Goal: Transaction & Acquisition: Obtain resource

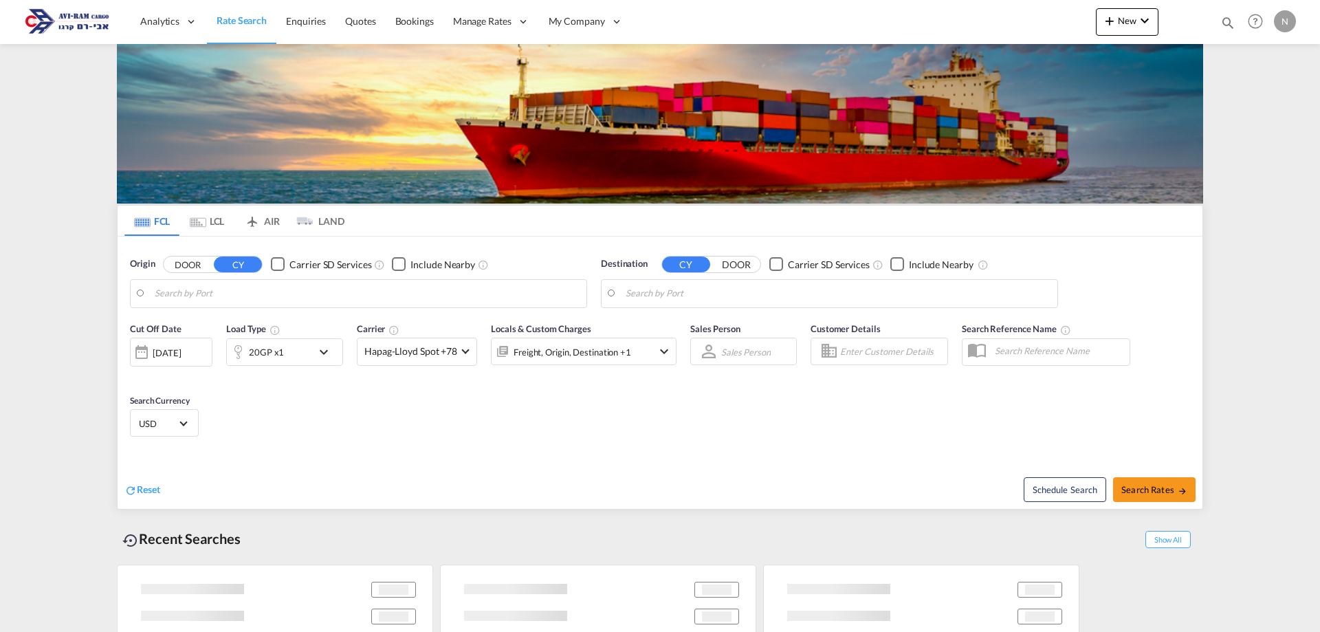
type input "Tianjin Xingang Pt, CNTXG"
type input "[GEOGRAPHIC_DATA], [GEOGRAPHIC_DATA]"
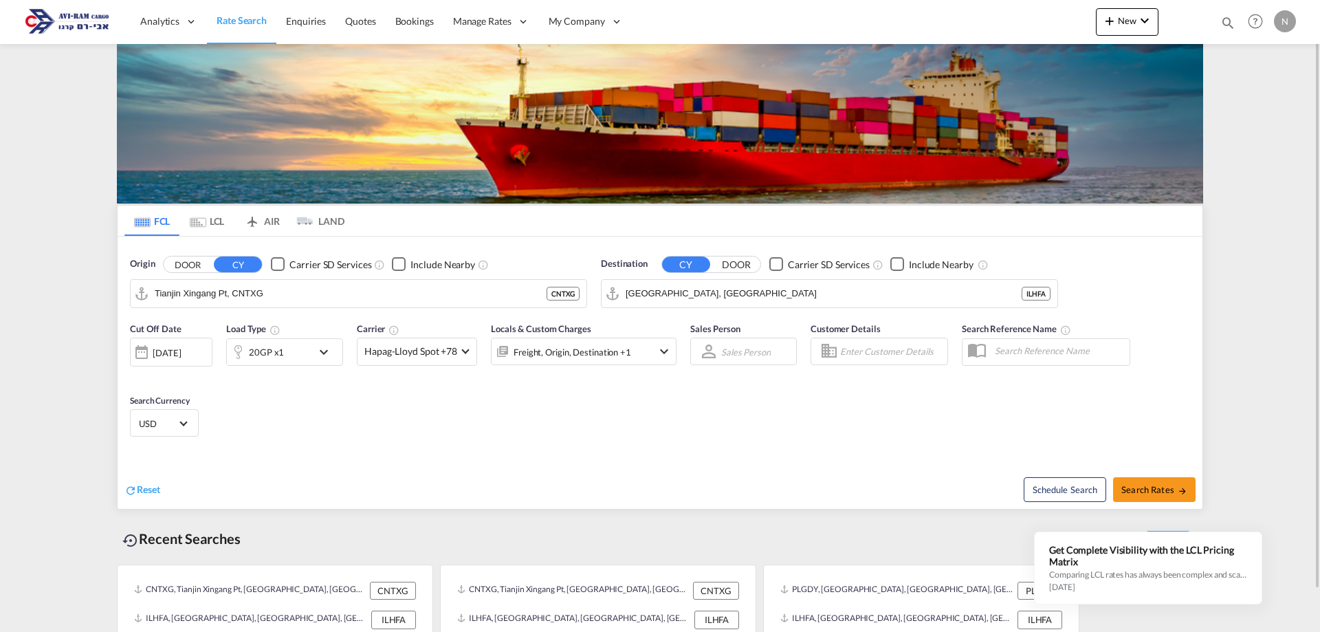
click at [209, 218] on md-tab-item "LCL" at bounding box center [206, 221] width 55 height 30
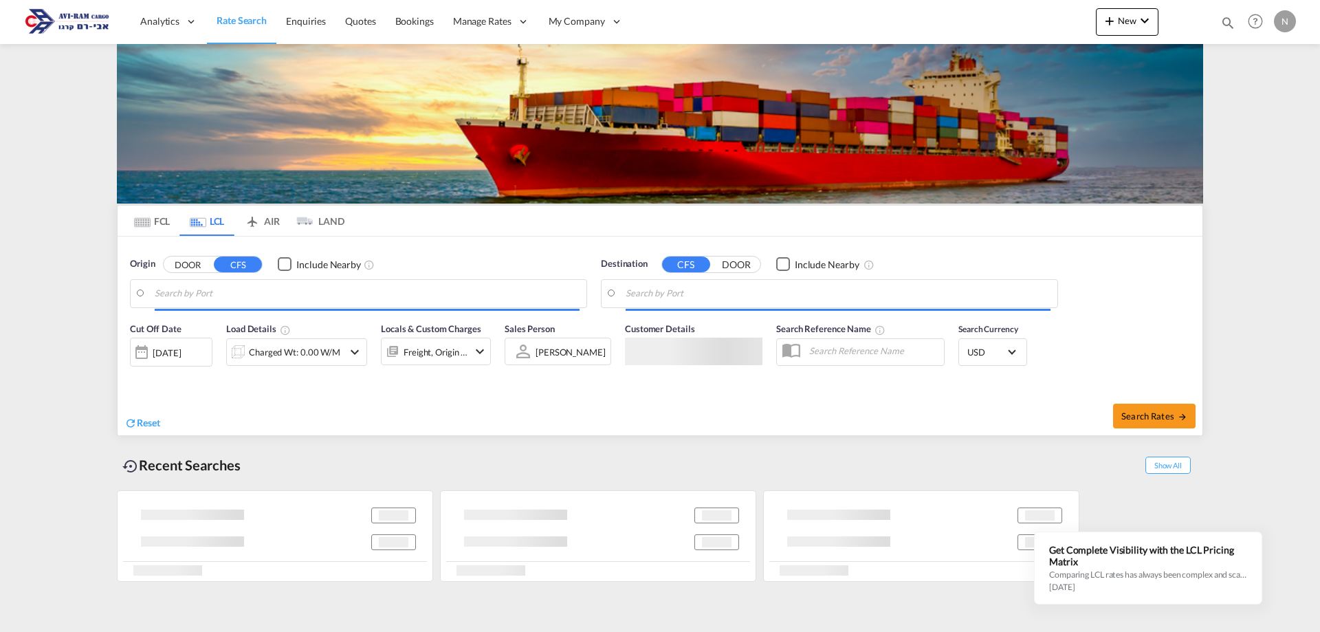
click at [199, 288] on input "Search by Port" at bounding box center [367, 293] width 425 height 21
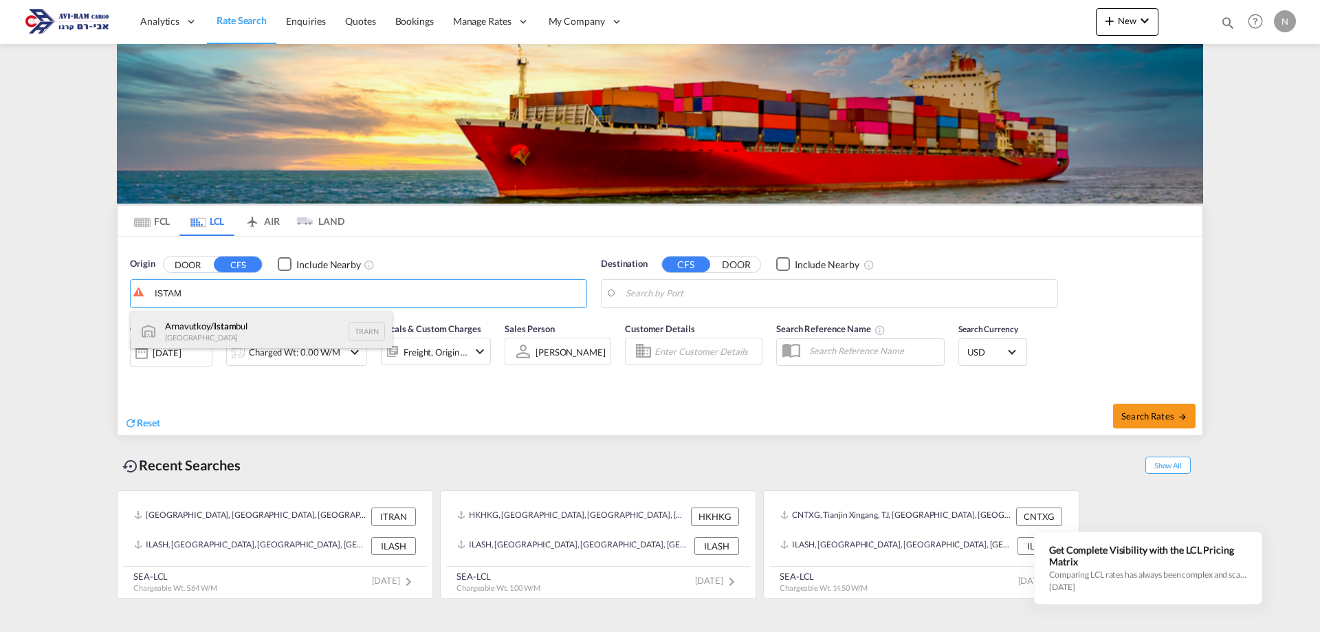
click at [232, 325] on div "Arnavutkoy/ Istam bul Turkey TRARN" at bounding box center [261, 331] width 261 height 41
click at [696, 298] on body "Analytics Reports Dashboard Rate Search Enquiries Quotes Bookings" at bounding box center [660, 316] width 1320 height 632
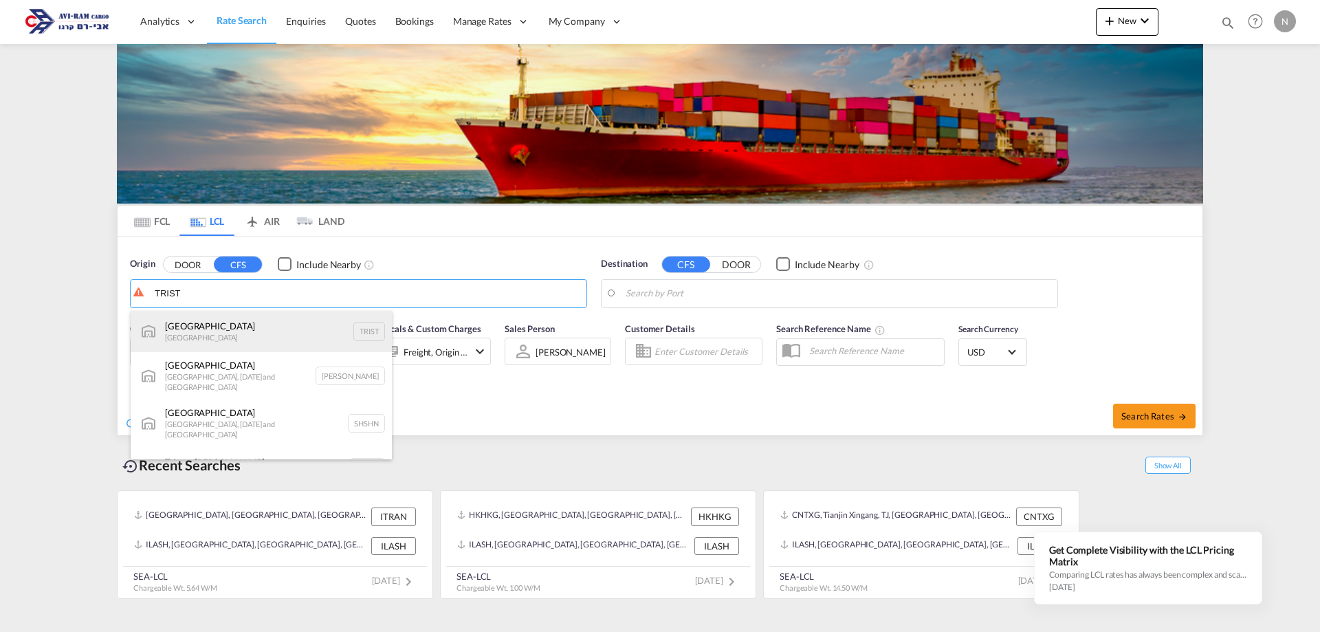
click at [231, 327] on div "[GEOGRAPHIC_DATA] [GEOGRAPHIC_DATA] TRIST" at bounding box center [261, 331] width 261 height 41
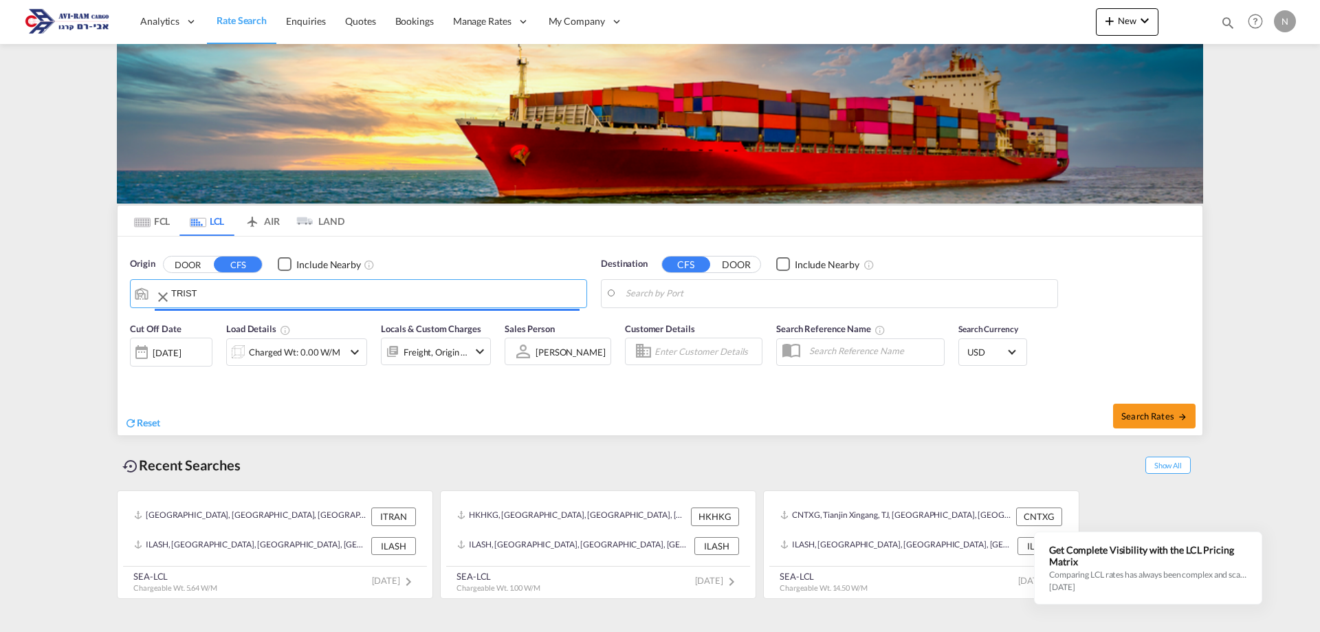
type input "[GEOGRAPHIC_DATA], TRIST"
click at [740, 287] on body "Analytics Reports Dashboard Rate Search Enquiries Quotes Bookings" at bounding box center [660, 316] width 1320 height 632
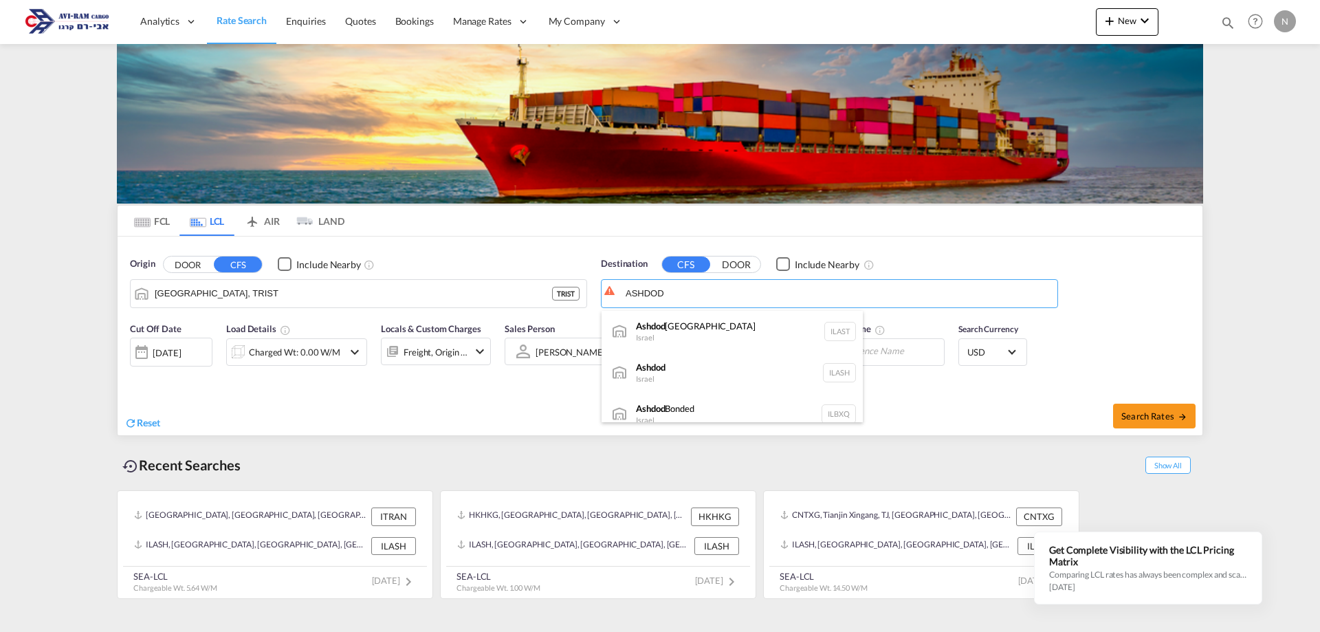
drag, startPoint x: 680, startPoint y: 331, endPoint x: 140, endPoint y: 355, distance: 540.1
click at [669, 331] on div "[GEOGRAPHIC_DATA] [GEOGRAPHIC_DATA] [GEOGRAPHIC_DATA] [GEOGRAPHIC_DATA]" at bounding box center [731, 331] width 261 height 41
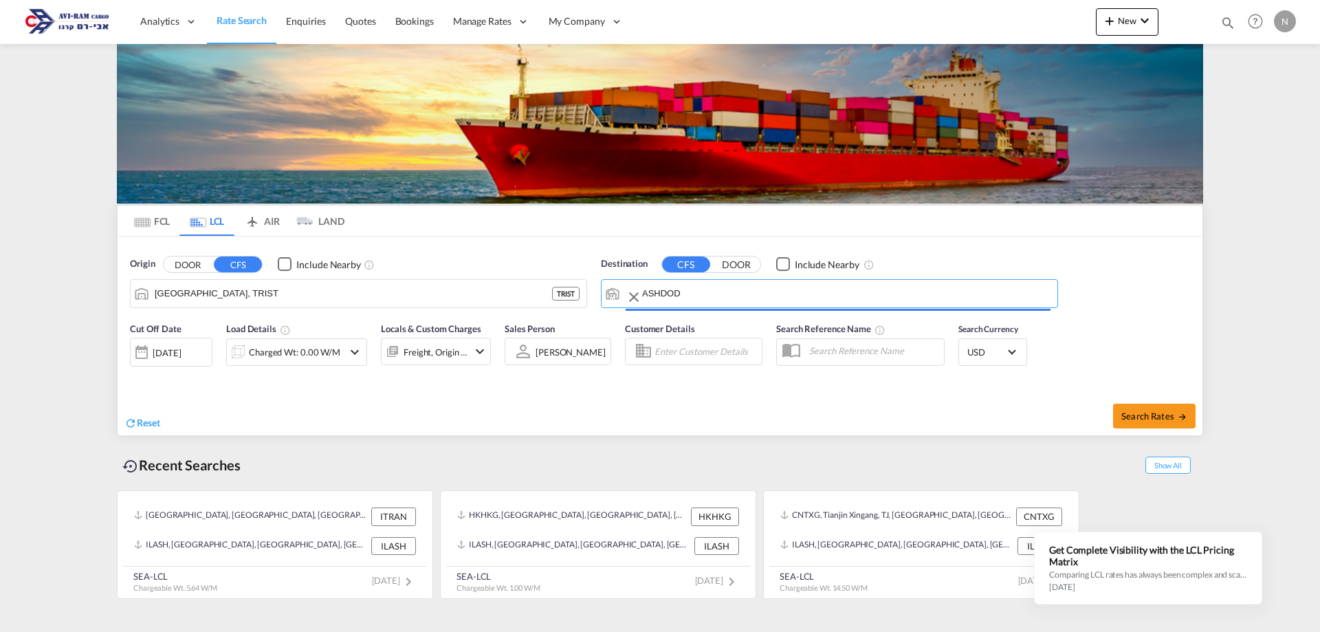
type input "Ashdod [GEOGRAPHIC_DATA], [GEOGRAPHIC_DATA]"
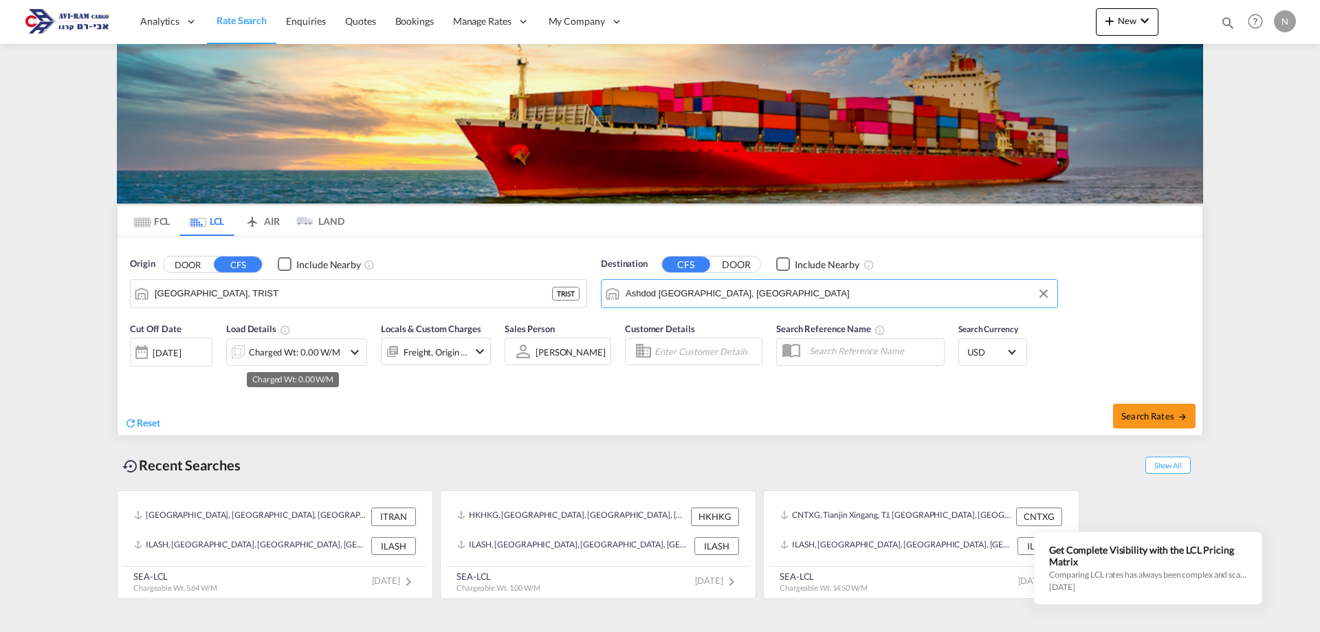
click at [256, 348] on div "Charged Wt: 0.00 W/M" at bounding box center [294, 351] width 91 height 19
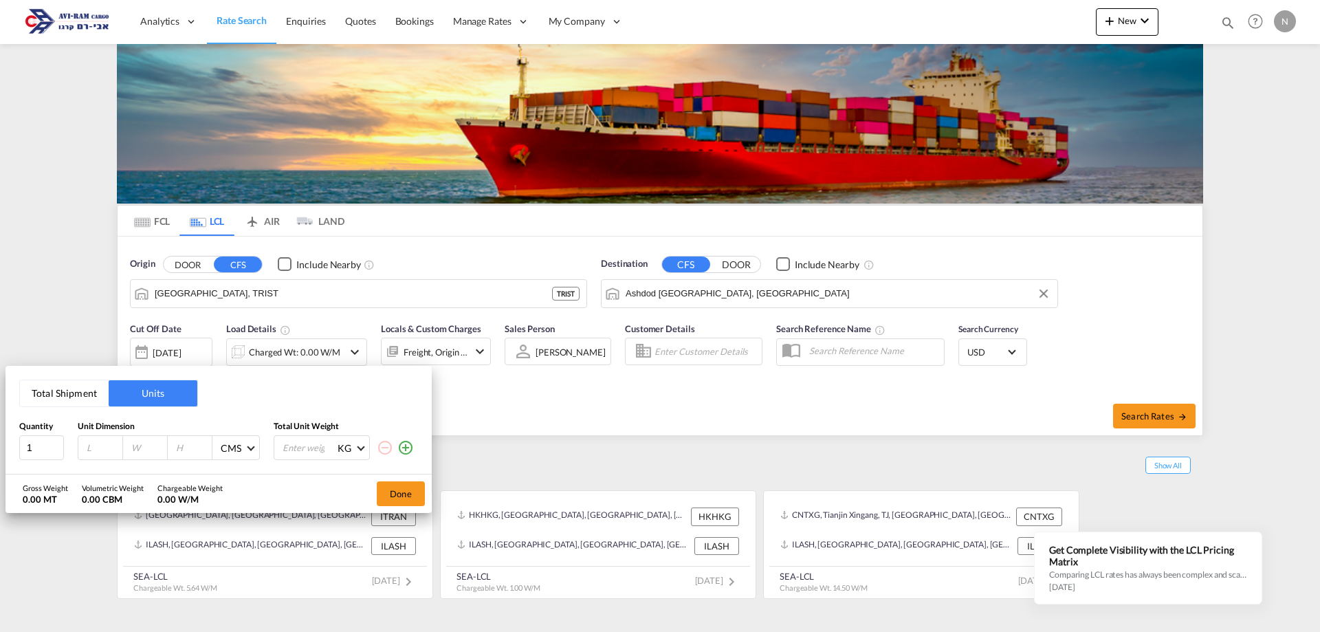
click at [66, 397] on button "Total Shipment" at bounding box center [64, 393] width 89 height 26
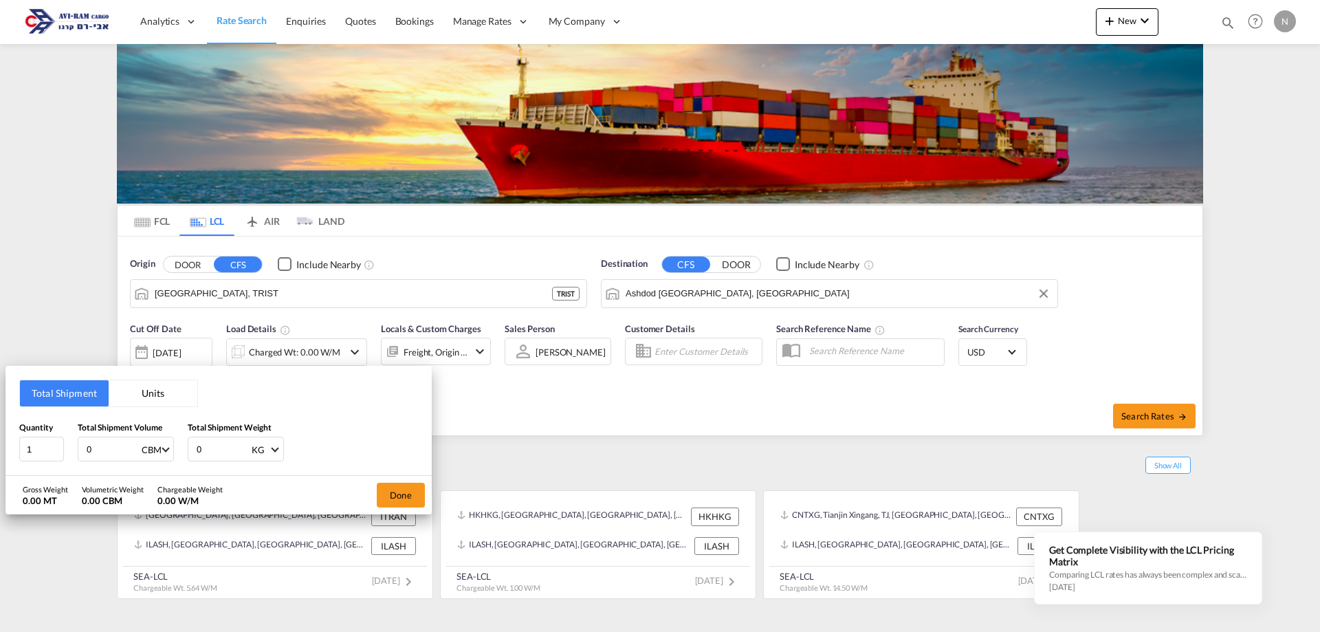
drag, startPoint x: 93, startPoint y: 452, endPoint x: 80, endPoint y: 450, distance: 13.2
click at [80, 450] on div "0 CBM CBM CFT" at bounding box center [126, 448] width 96 height 25
type input "2"
drag, startPoint x: 205, startPoint y: 447, endPoint x: 195, endPoint y: 447, distance: 9.6
click at [195, 447] on input "0" at bounding box center [222, 448] width 55 height 23
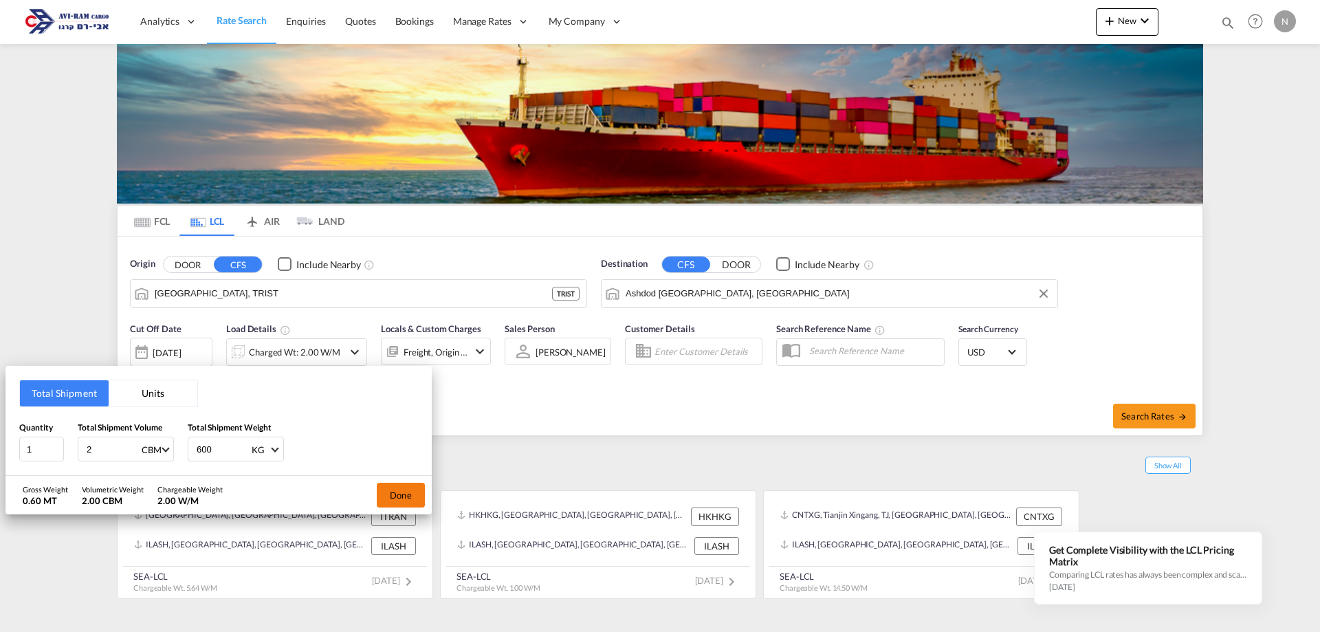
type input "600"
click at [406, 493] on button "Done" at bounding box center [401, 495] width 48 height 25
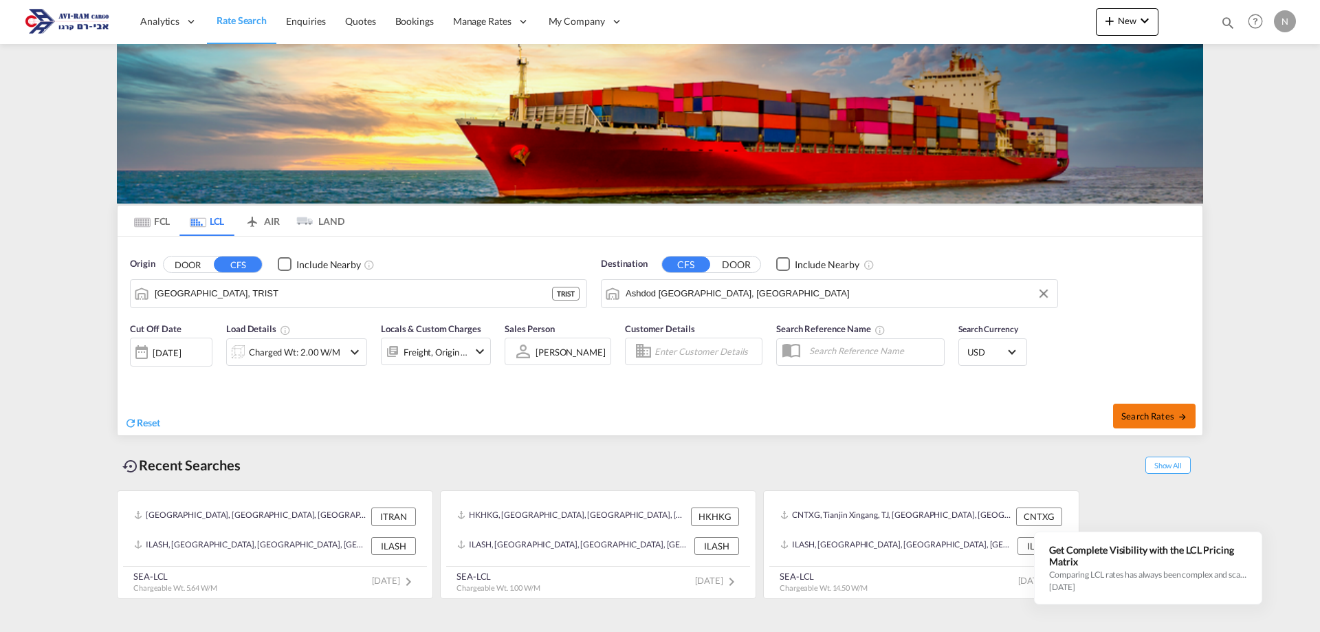
click at [1150, 422] on button "Search Rates" at bounding box center [1154, 415] width 82 height 25
type input "TRIST to ILAST / [DATE]"
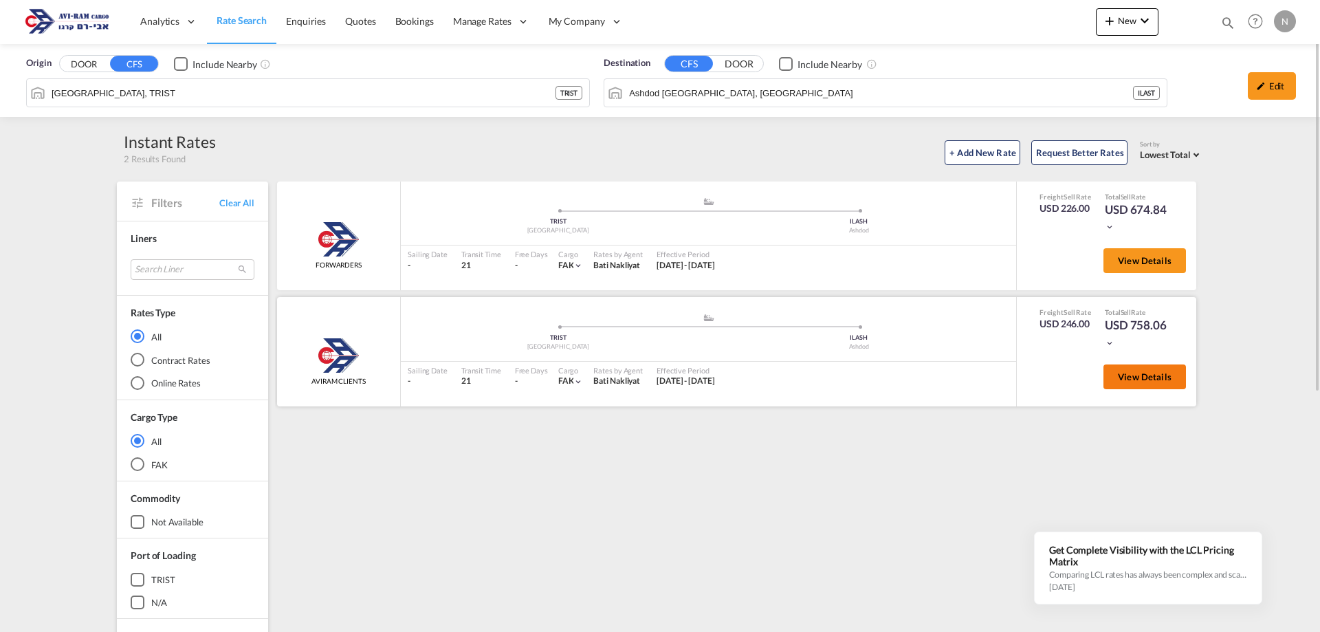
click at [1123, 380] on span "View Details" at bounding box center [1145, 376] width 54 height 11
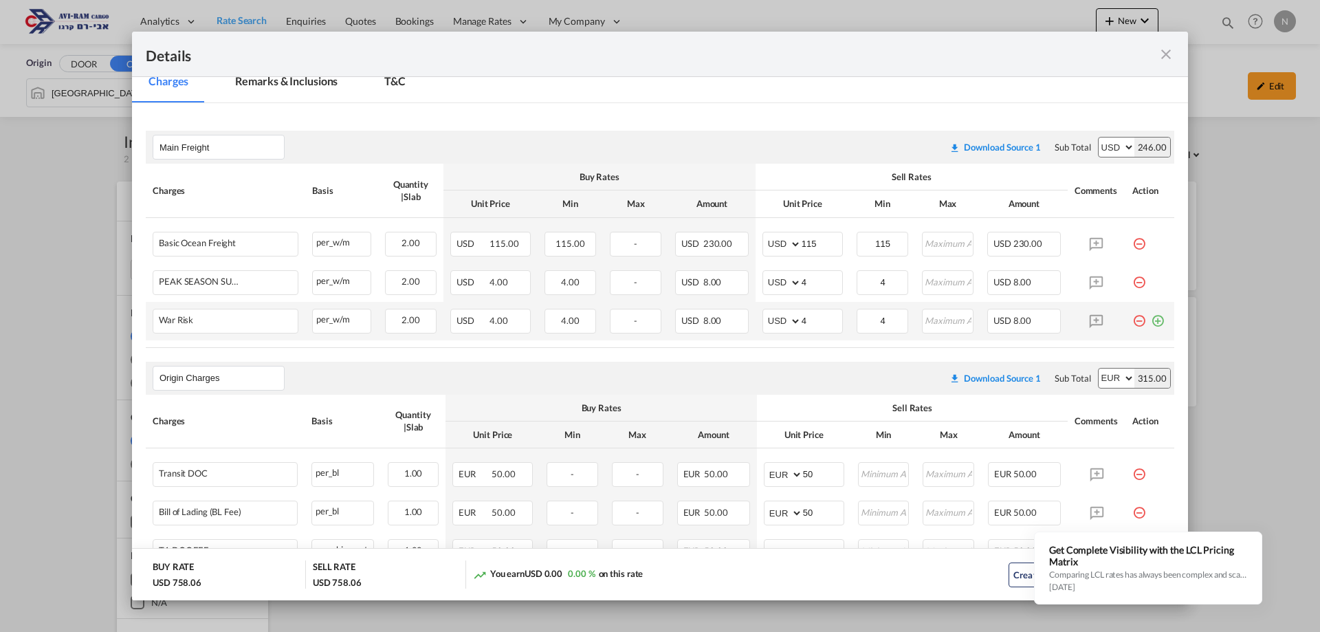
scroll to position [206, 0]
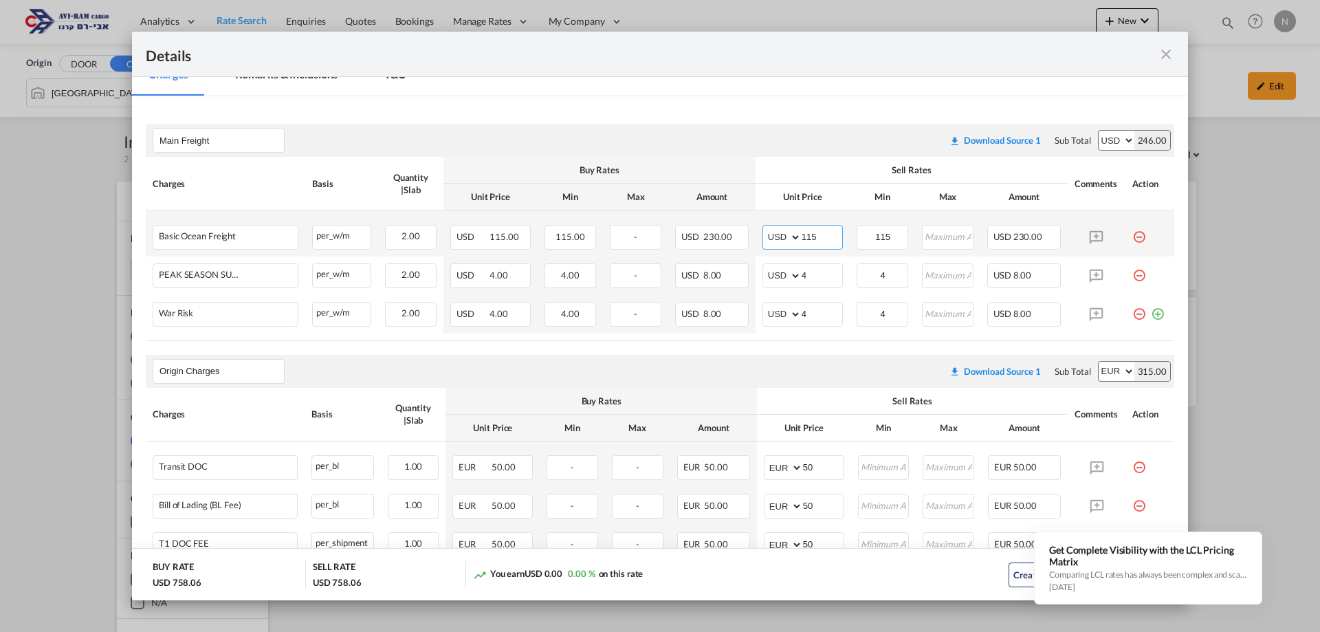
drag, startPoint x: 822, startPoint y: 236, endPoint x: 784, endPoint y: 234, distance: 37.8
click at [784, 234] on md-input-container "AED AFN ALL AMD ANG AOA ARS AUD AWG AZN BAM BBD BDT BGN BHD BIF BMD BND [PERSON…" at bounding box center [802, 237] width 80 height 25
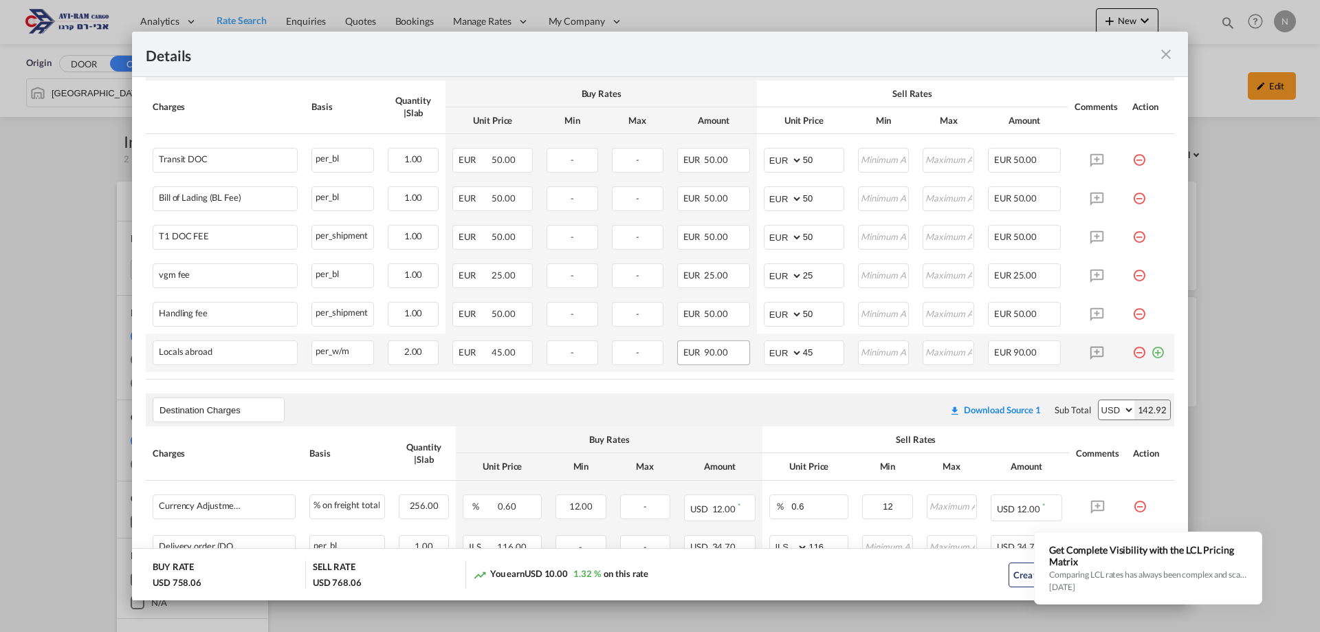
scroll to position [550, 0]
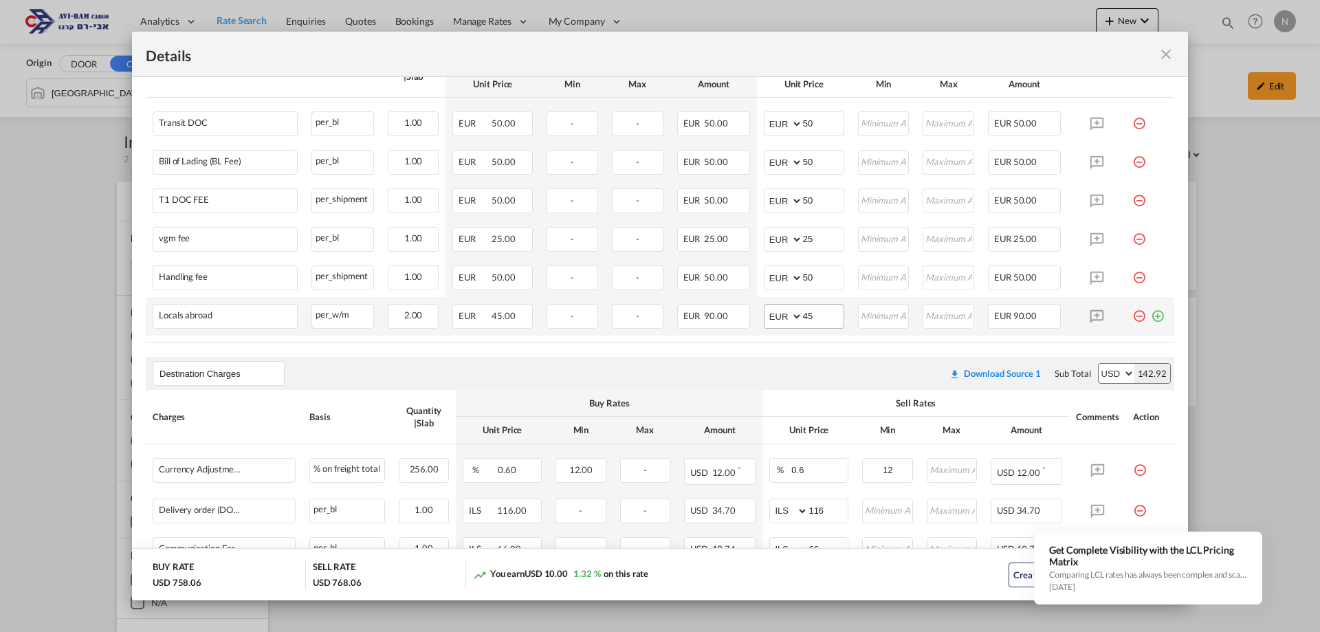
type input "120"
click at [803, 317] on input "45" at bounding box center [823, 315] width 41 height 21
type input "48"
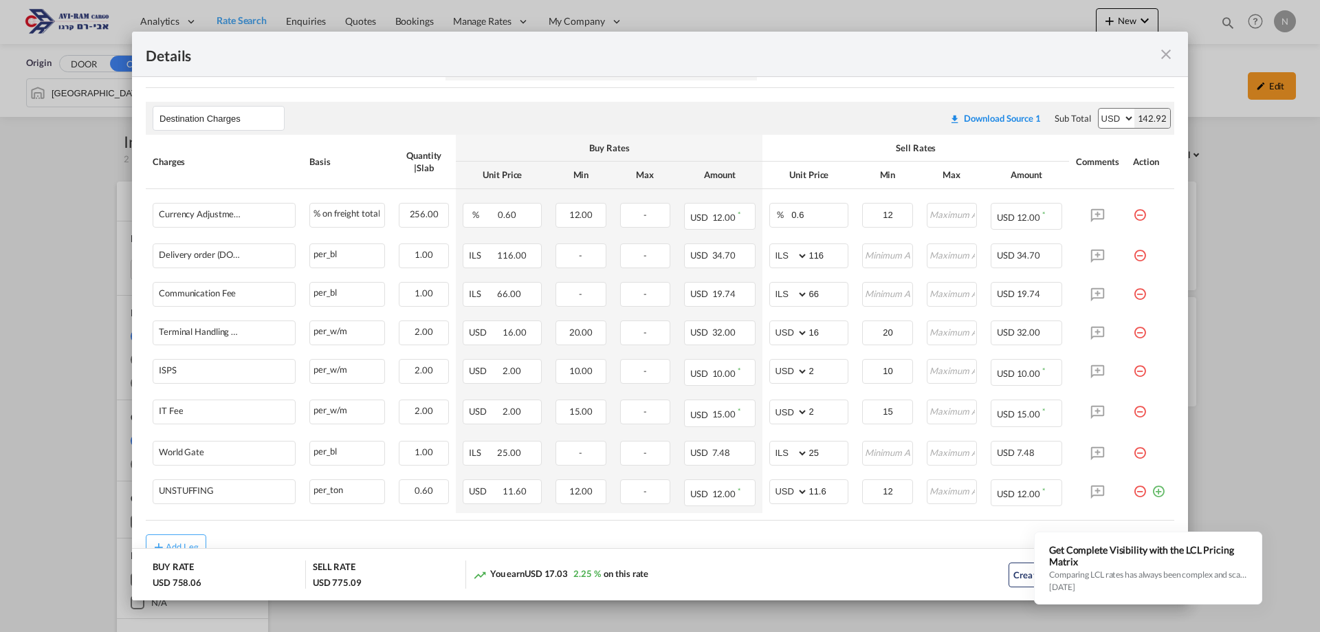
scroll to position [857, 0]
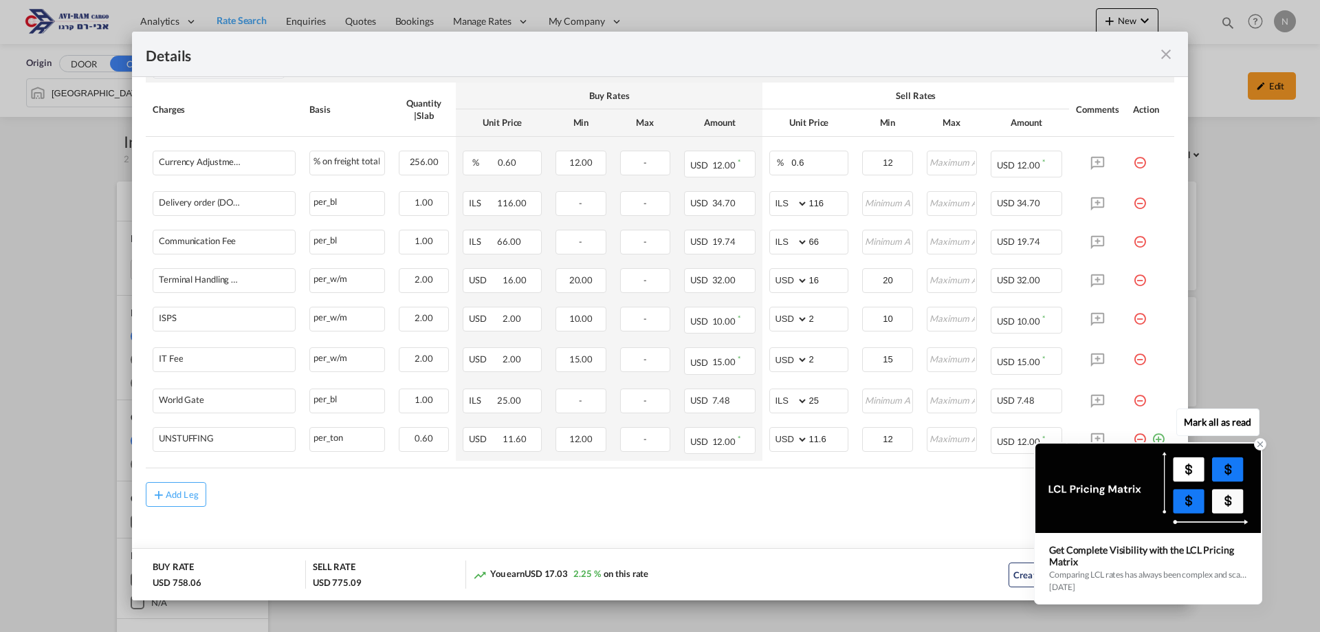
click at [1257, 445] on icon at bounding box center [1260, 444] width 10 height 10
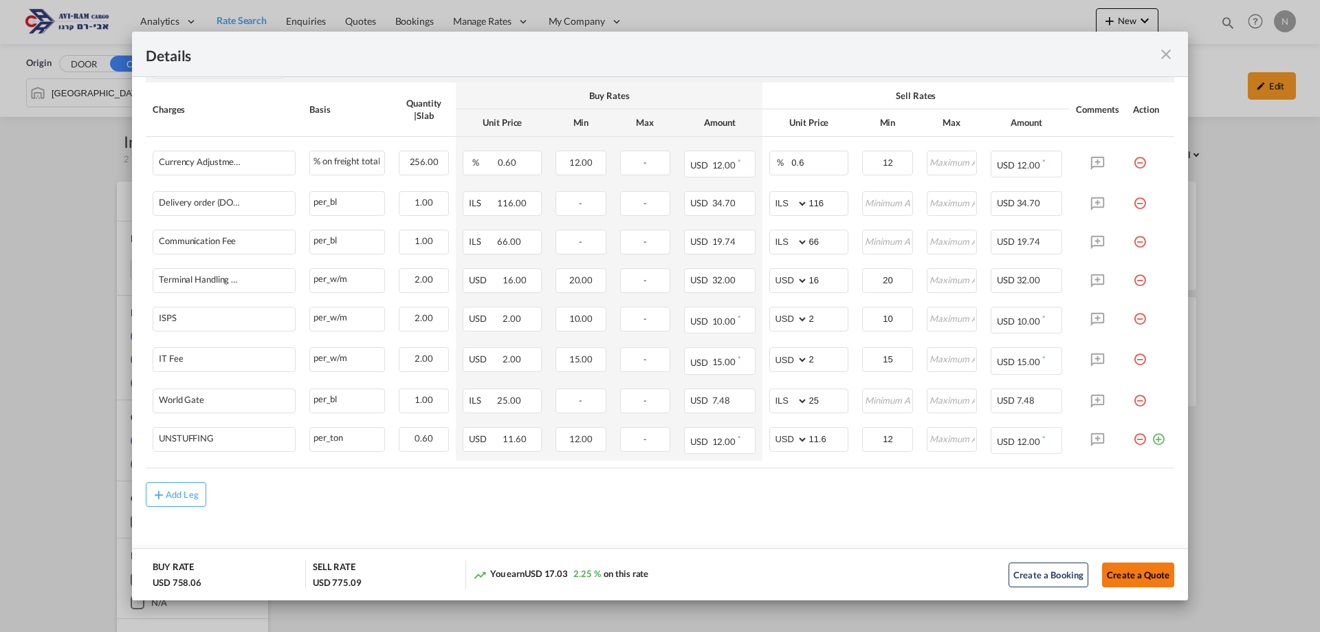
click at [1129, 577] on button "Create a Quote" at bounding box center [1138, 574] width 72 height 25
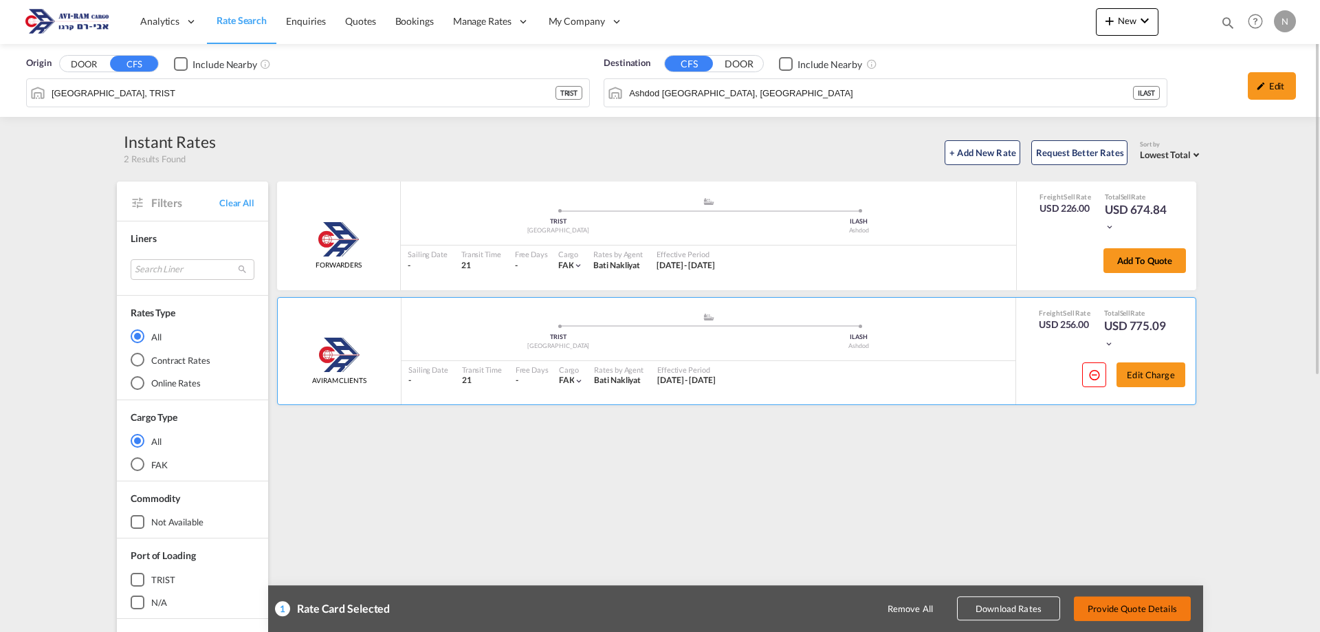
click at [1118, 606] on button "Provide Quote Details" at bounding box center [1132, 608] width 117 height 25
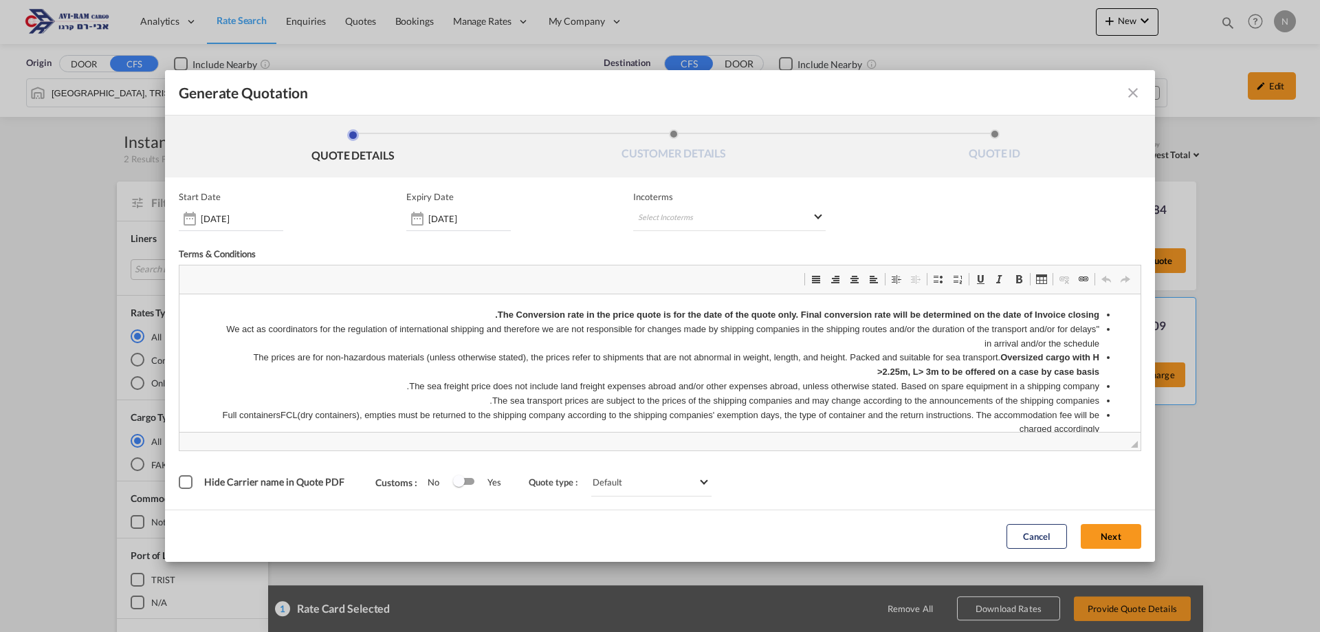
scroll to position [0, 0]
click at [650, 225] on md-select "Select Incoterms DDP - export Delivery Duty Paid CPT - export Carrier Paid to F…" at bounding box center [729, 218] width 192 height 25
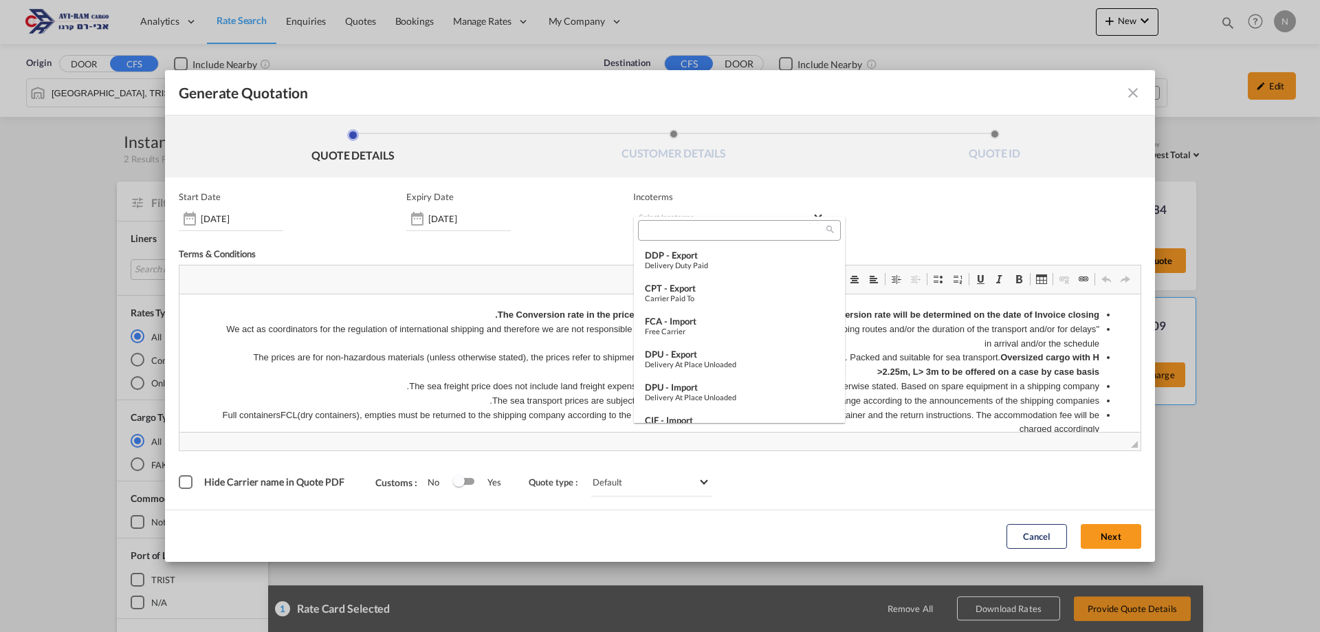
click at [654, 230] on input "search" at bounding box center [734, 230] width 184 height 12
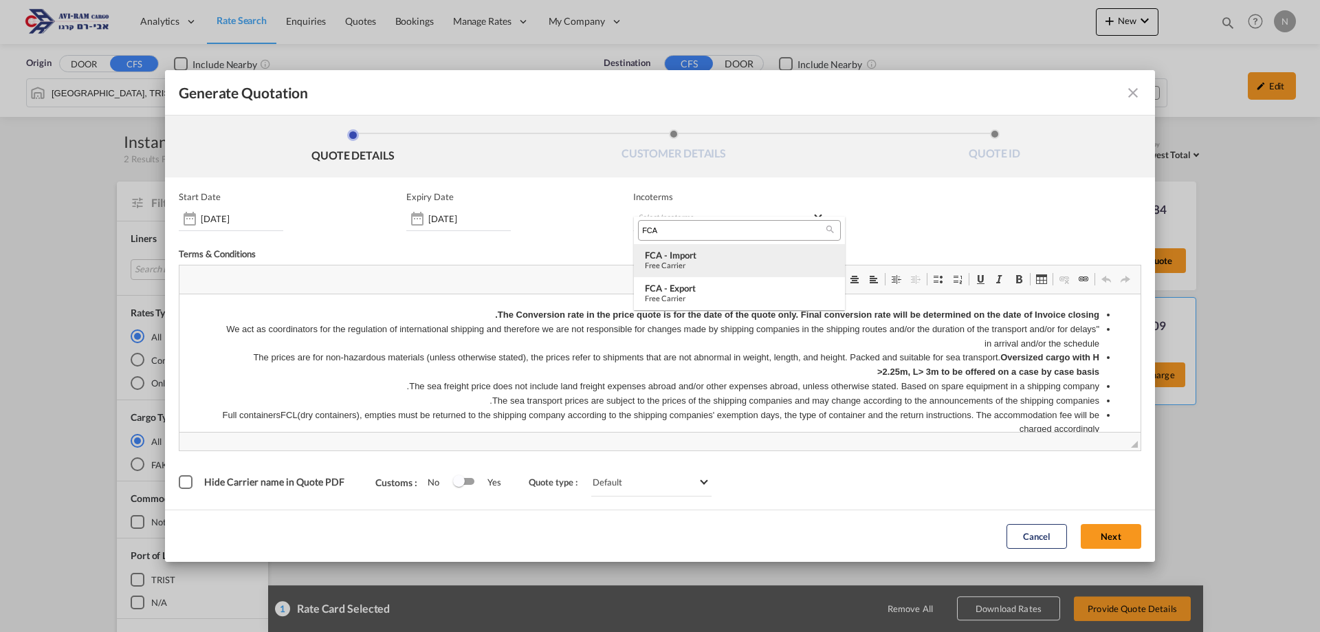
type input "FCA"
click at [682, 254] on div "FCA - import" at bounding box center [739, 255] width 189 height 11
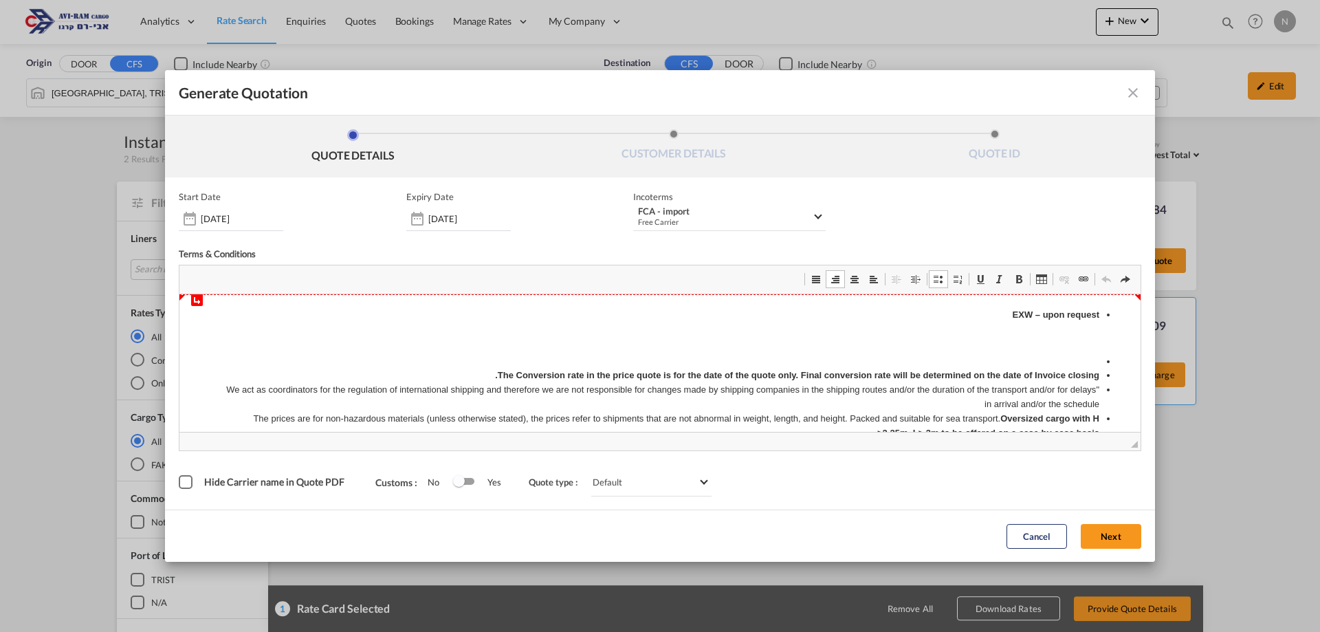
click at [1003, 314] on p "EXW – upon request" at bounding box center [660, 315] width 878 height 14
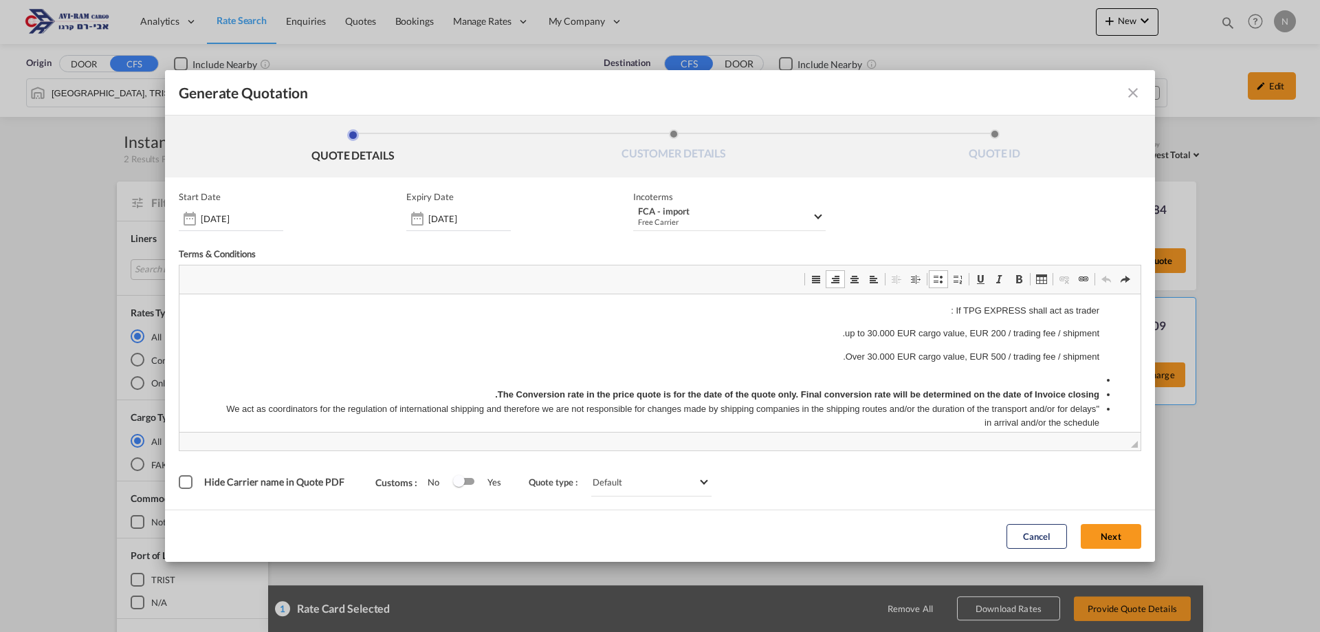
scroll to position [137, 0]
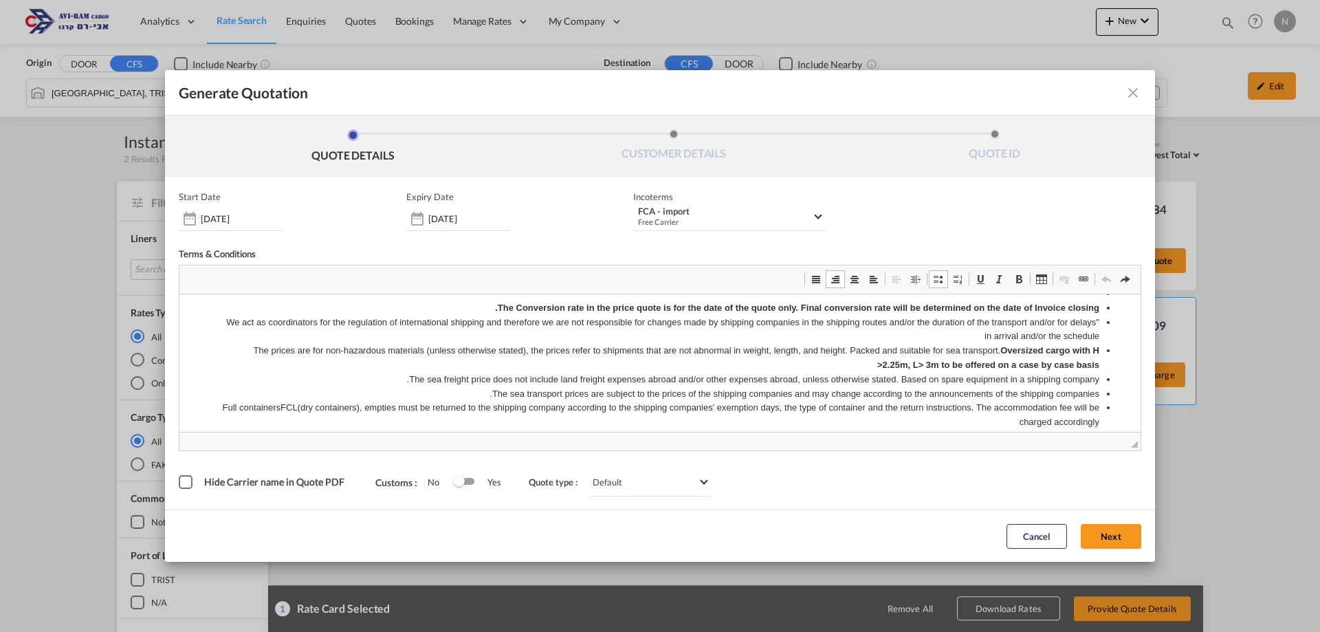
drag, startPoint x: 1107, startPoint y: 537, endPoint x: 500, endPoint y: 340, distance: 637.3
click at [1106, 537] on button "Next" at bounding box center [1111, 536] width 60 height 25
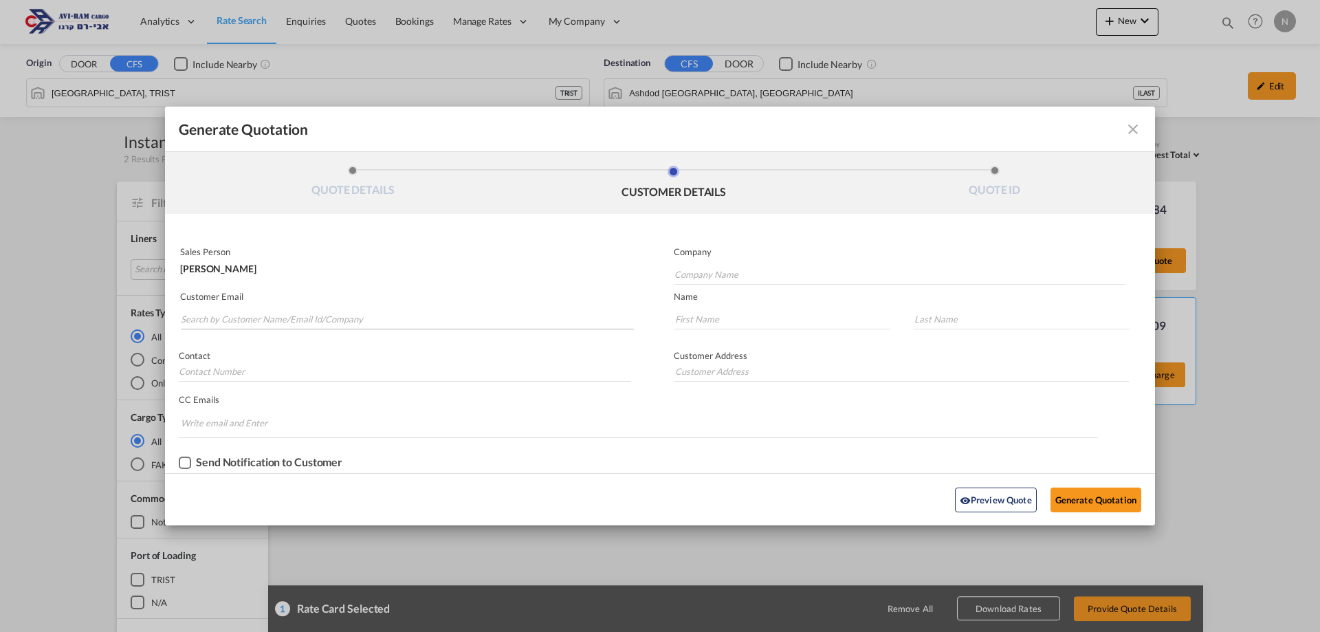
scroll to position [0, 0]
click at [265, 314] on input "Search by Customer Name/Email Id/Company" at bounding box center [407, 319] width 453 height 21
type input "N"
drag, startPoint x: 223, startPoint y: 320, endPoint x: 173, endPoint y: 316, distance: 50.3
click at [173, 316] on div "Customer Email MOD+SHE" at bounding box center [412, 311] width 495 height 50
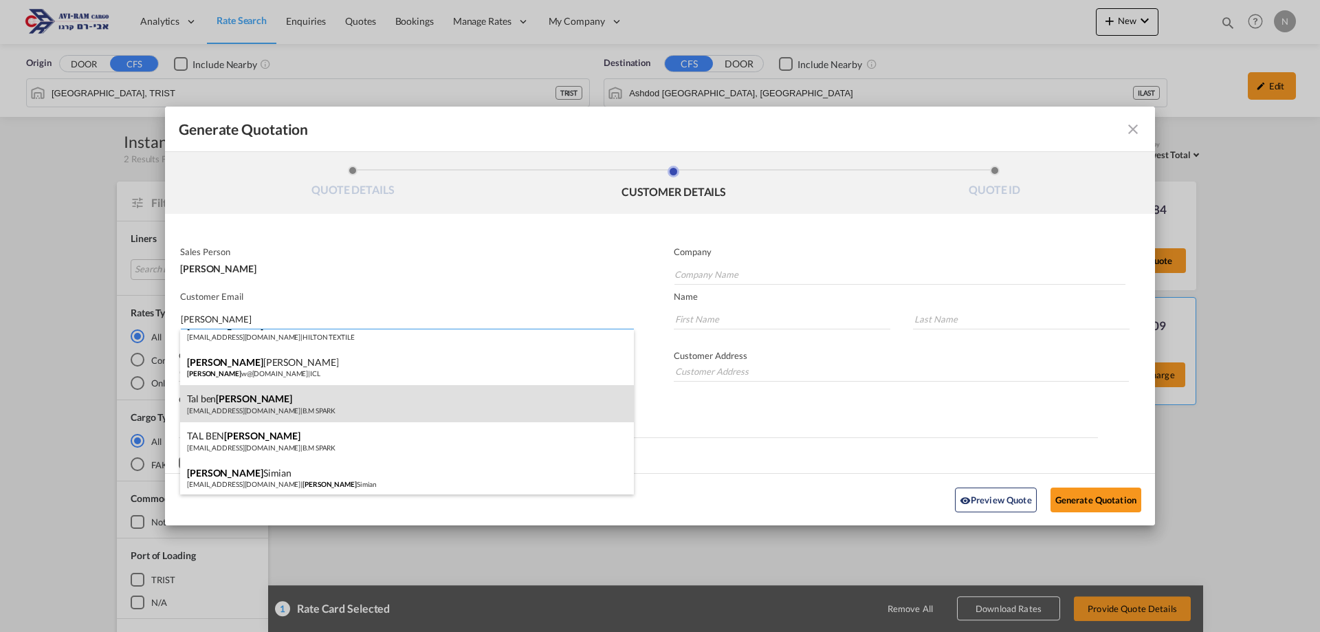
scroll to position [95, 0]
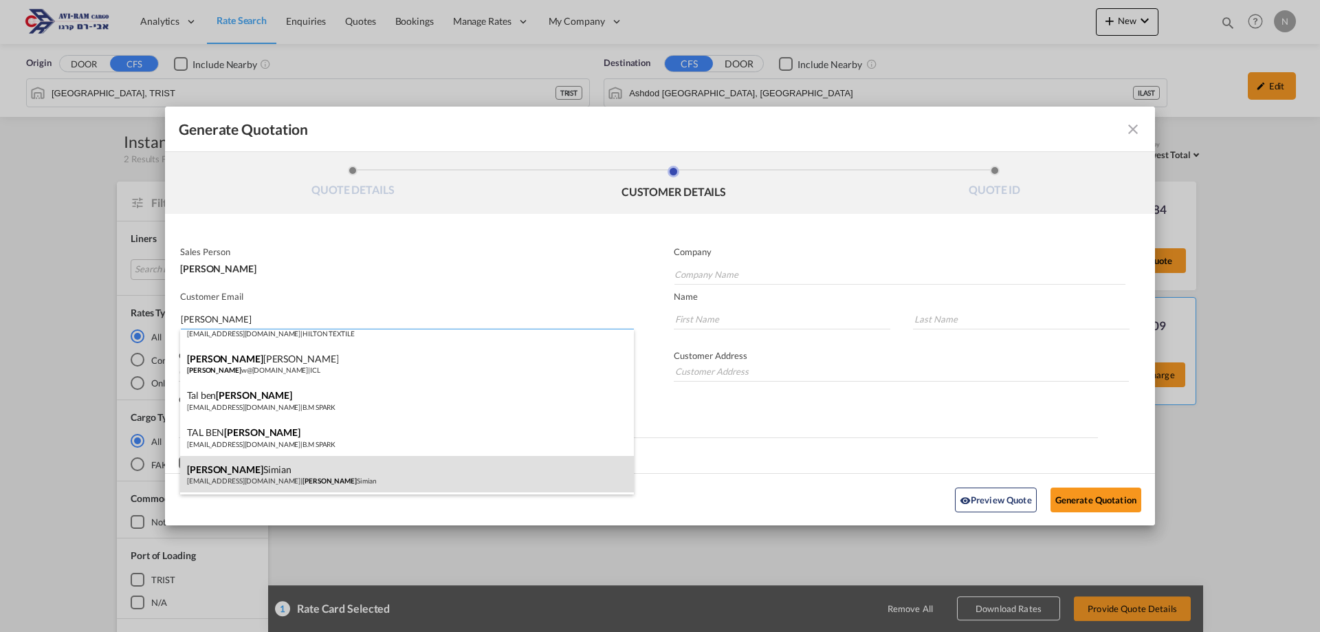
type input "[PERSON_NAME]"
click at [257, 475] on div "[PERSON_NAME] [EMAIL_ADDRESS][DOMAIN_NAME] | [PERSON_NAME]" at bounding box center [407, 474] width 454 height 37
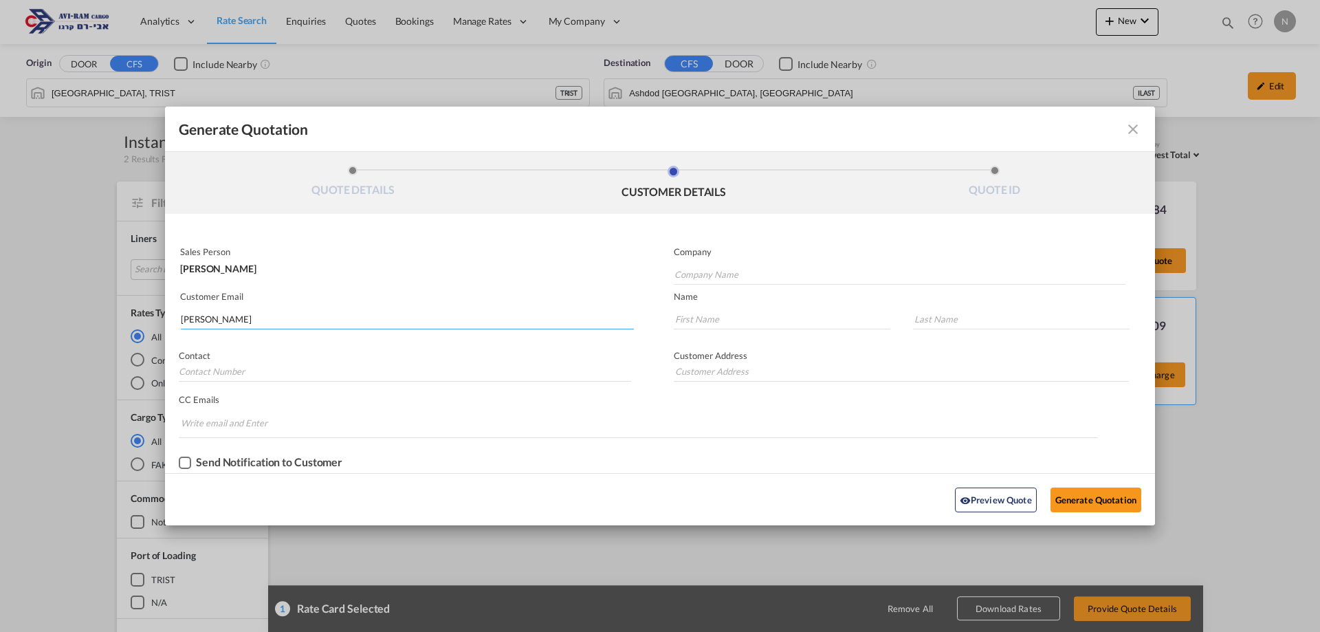
type input "[PERSON_NAME]"
type input "[EMAIL_ADDRESS][DOMAIN_NAME]"
type input "[PERSON_NAME]"
type input "Simian"
type input "[PERSON_NAME]"
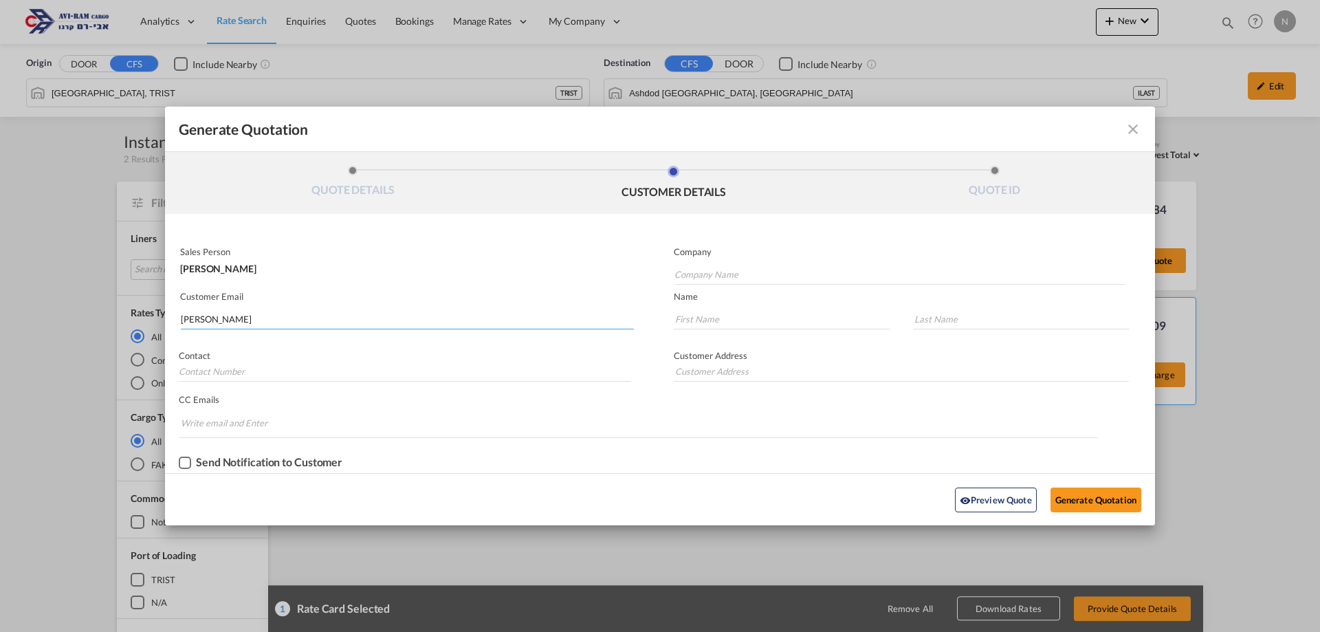
type input "Hadera"
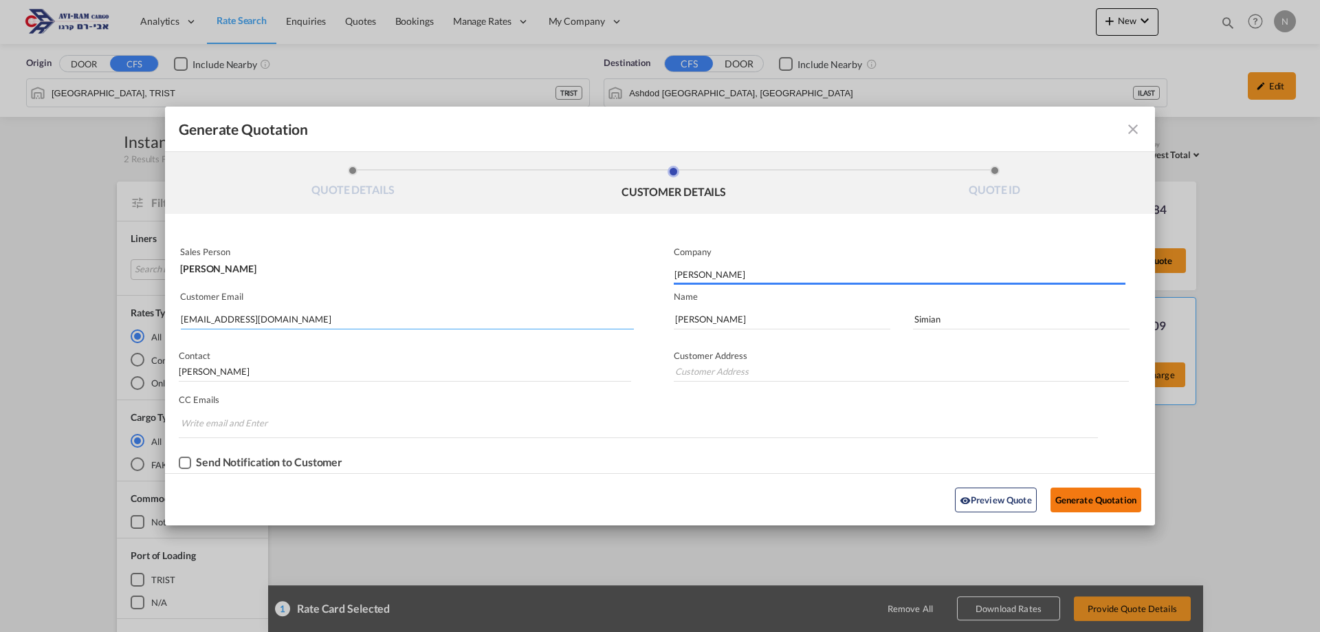
type input "Hadera"
click at [1097, 502] on button "Generate Quotation" at bounding box center [1095, 499] width 91 height 25
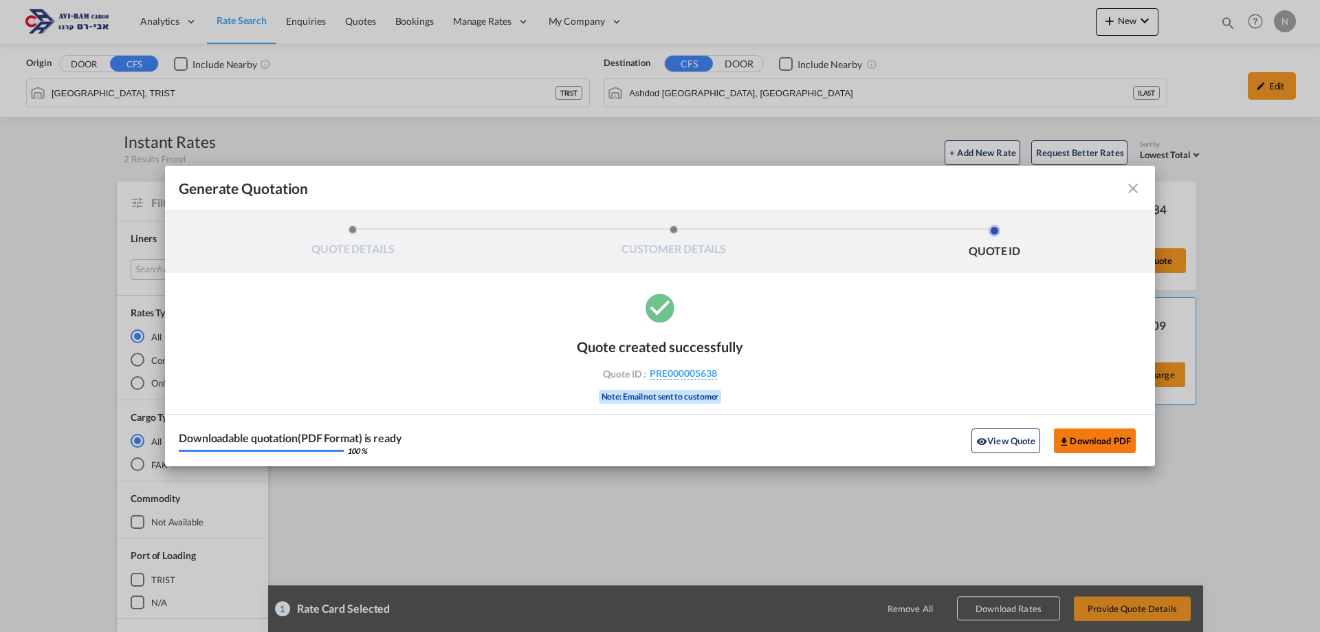
click at [1089, 441] on button "Download PDF" at bounding box center [1095, 440] width 82 height 25
click at [1026, 441] on button "View Quote" at bounding box center [1005, 440] width 69 height 25
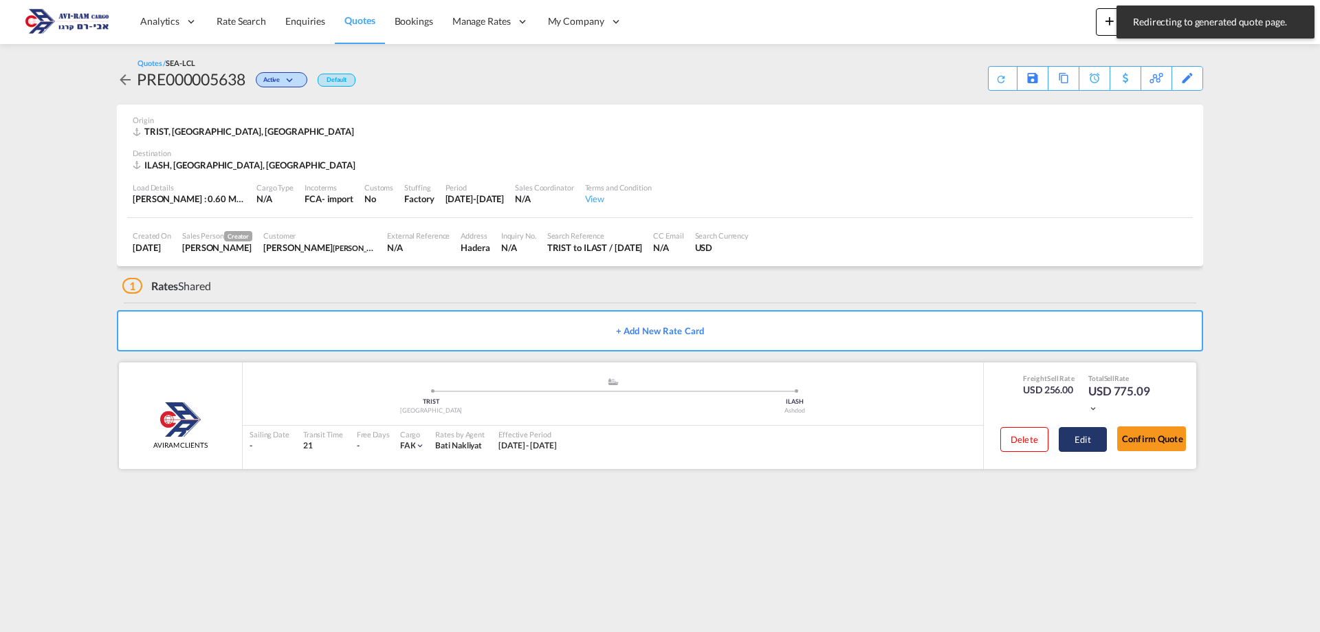
click at [1073, 445] on button "Edit" at bounding box center [1083, 439] width 48 height 25
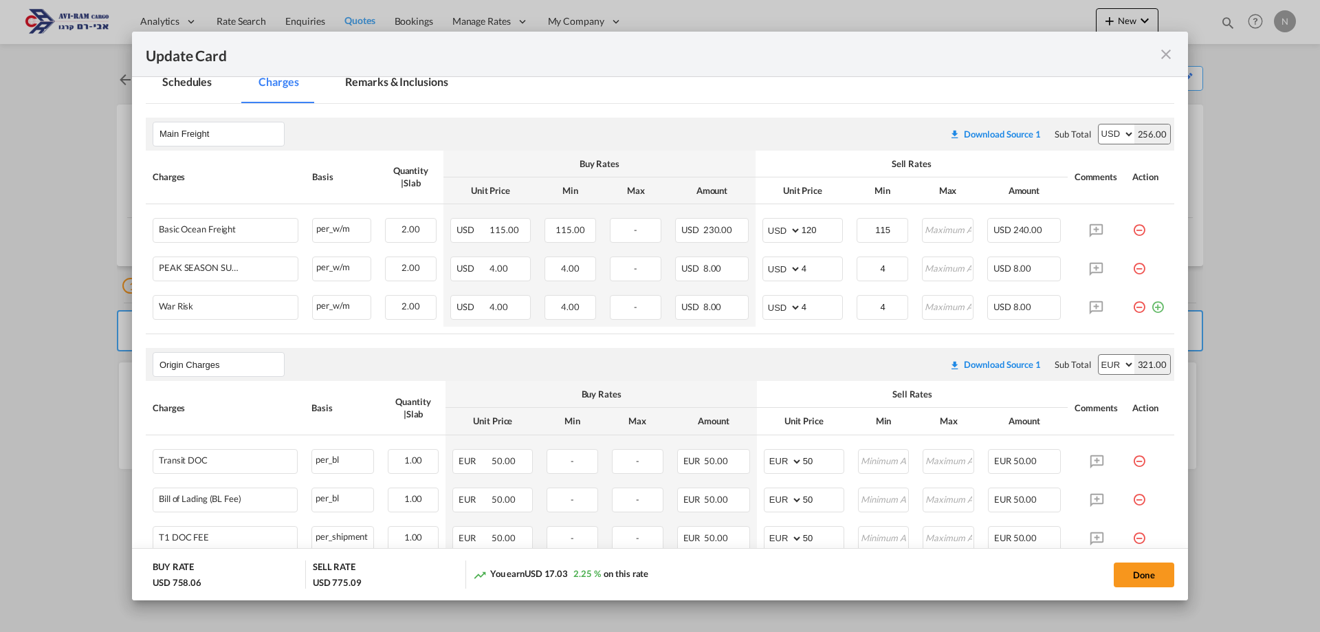
scroll to position [275, 0]
click at [1018, 462] on span "50.00" at bounding box center [1025, 457] width 24 height 11
click at [796, 454] on md-input-container "AED AFN ALL AMD ANG AOA ARS AUD AWG AZN BAM BBD BDT BGN BHD BIF BMD BND BOB BRL…" at bounding box center [804, 458] width 80 height 25
type input "100"
drag, startPoint x: 808, startPoint y: 502, endPoint x: 790, endPoint y: 503, distance: 18.6
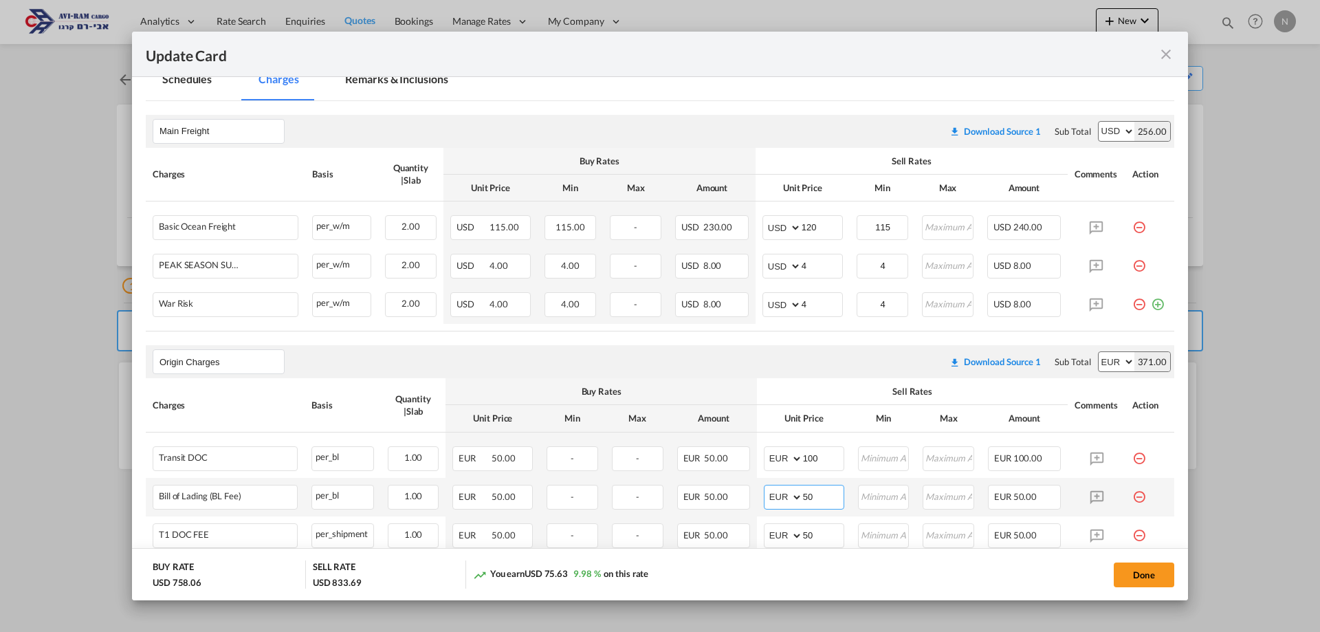
click at [790, 503] on md-input-container "AED AFN ALL AMD ANG AOA ARS AUD AWG AZN BAM BBD BDT BGN BHD BIF BMD BND BOB BRL…" at bounding box center [804, 497] width 80 height 25
type input "100"
click at [689, 381] on th "Buy Rates" at bounding box center [600, 391] width 311 height 27
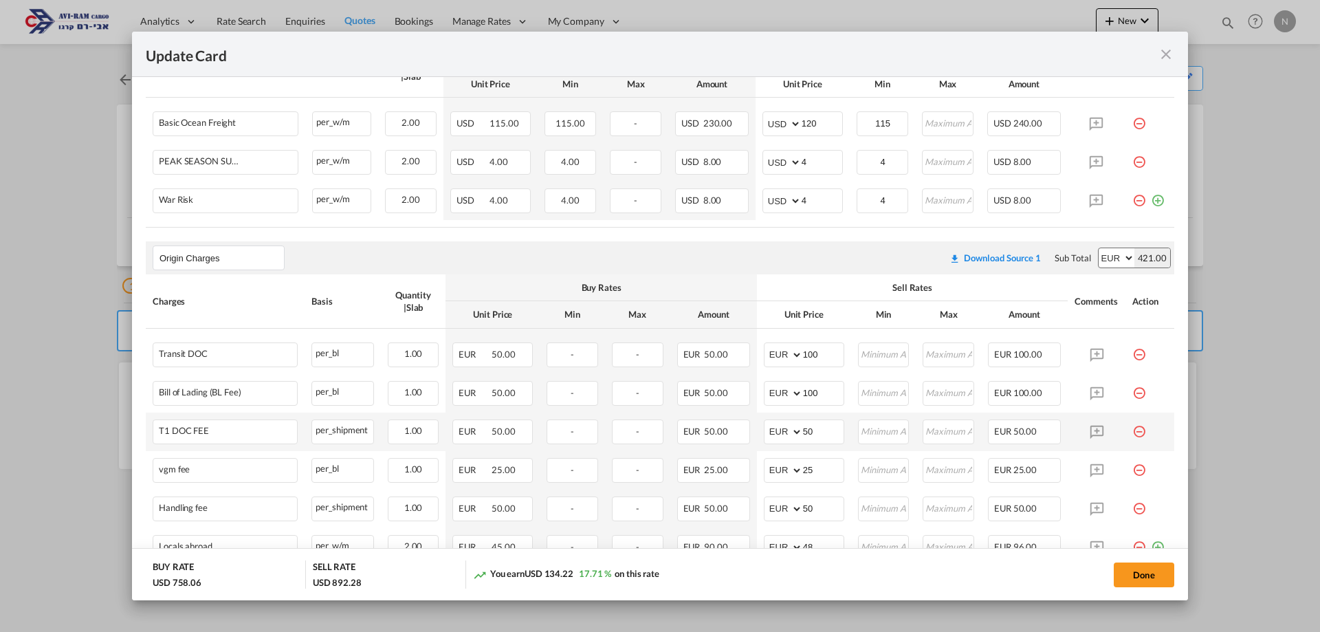
scroll to position [412, 0]
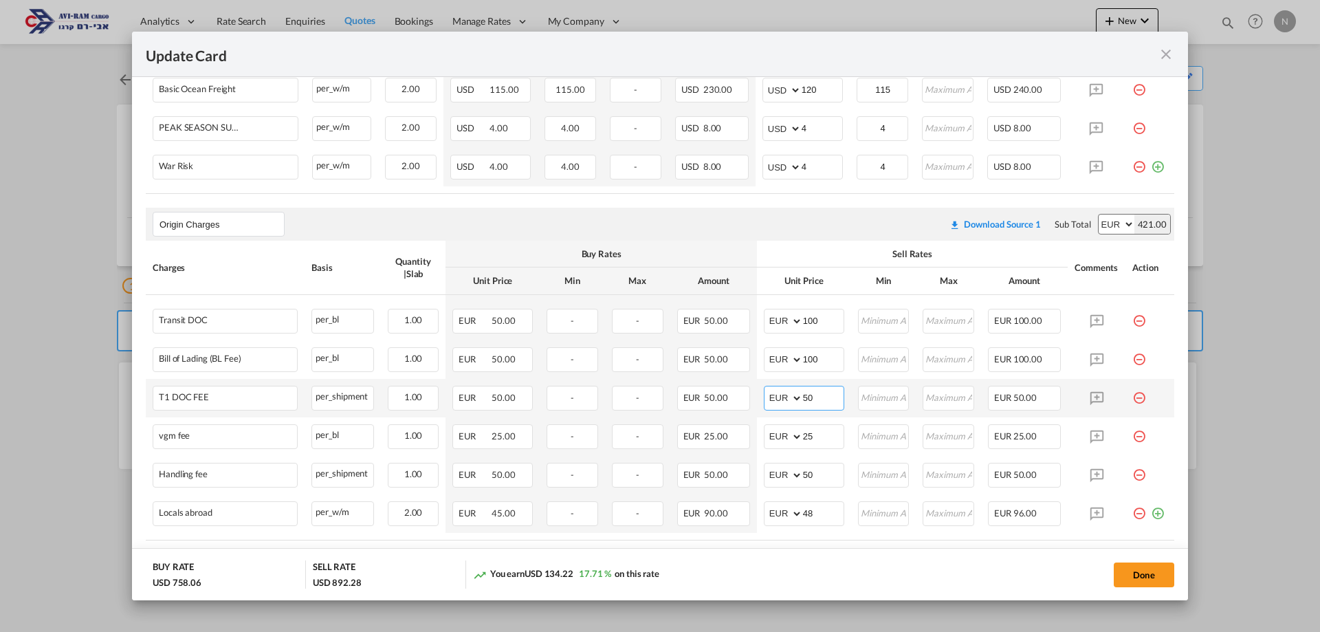
drag, startPoint x: 813, startPoint y: 403, endPoint x: 790, endPoint y: 404, distance: 22.7
click at [790, 404] on md-input-container "AED AFN ALL AMD ANG AOA ARS AUD AWG AZN BAM BBD BDT BGN BHD BIF BMD BND BOB BRL…" at bounding box center [804, 398] width 80 height 25
type input "100"
drag, startPoint x: 819, startPoint y: 436, endPoint x: 795, endPoint y: 434, distance: 23.4
click at [795, 434] on md-input-container "AED AFN ALL AMD ANG AOA ARS AUD AWG AZN BAM BBD BDT BGN BHD BIF BMD BND [PERSON…" at bounding box center [804, 436] width 80 height 25
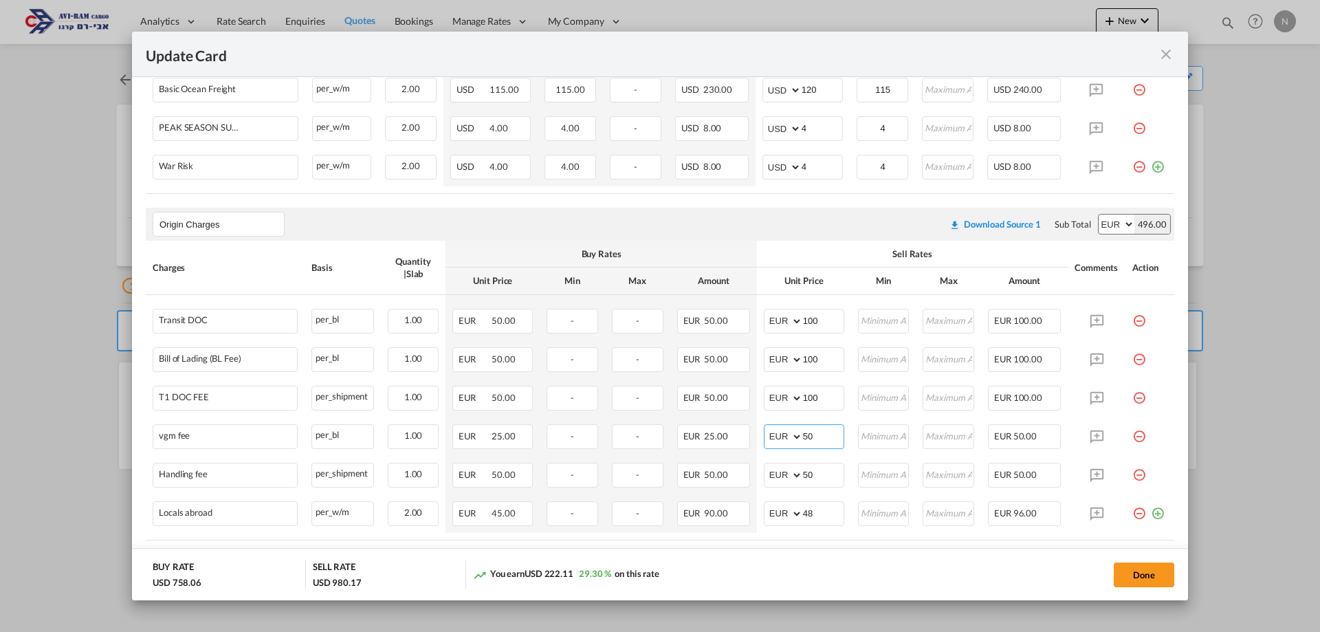
type input "50"
click at [848, 549] on md-dialog-actions "BUY RATE USD 758.06 SELL RATE USD 980.17 You earn USD 222.11 29.30 % on this ra…" at bounding box center [660, 574] width 1056 height 52
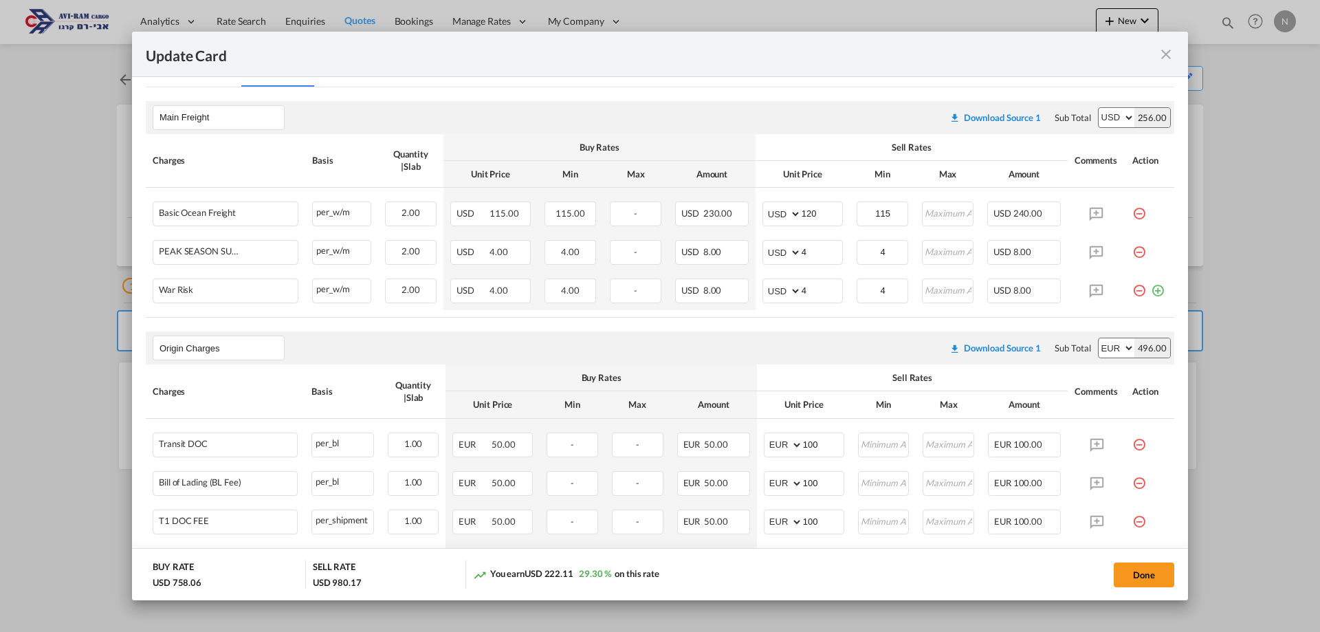
scroll to position [241, 0]
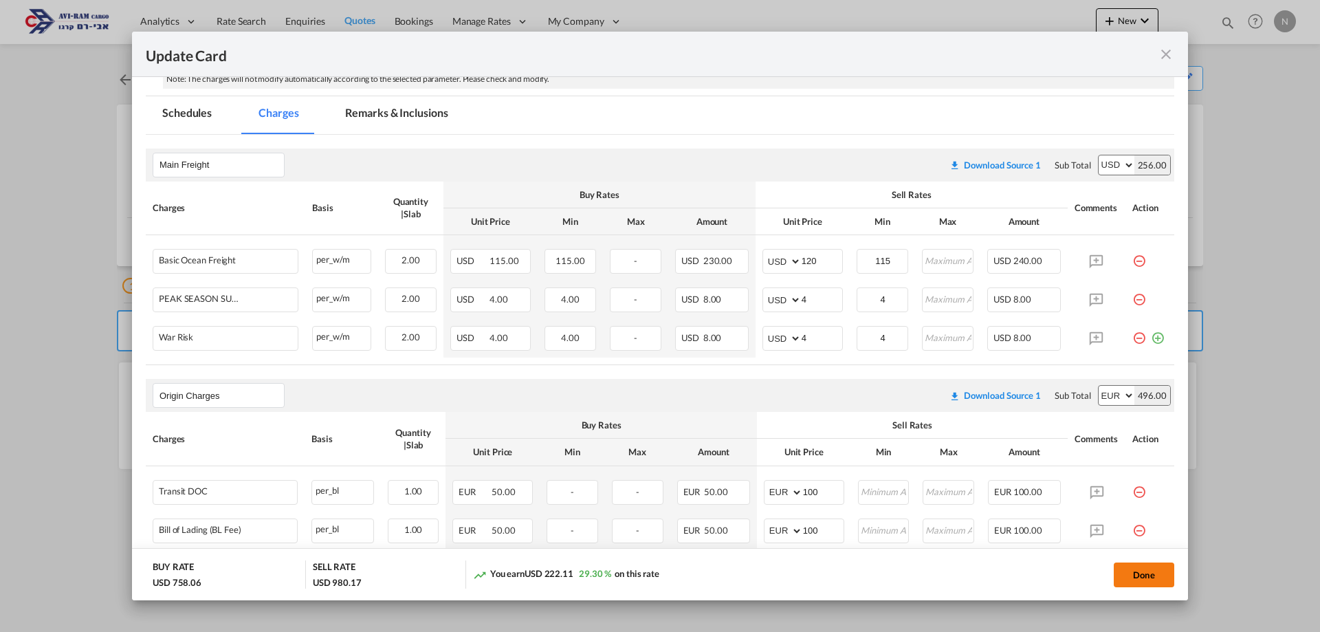
click at [1130, 575] on button "Done" at bounding box center [1144, 574] width 60 height 25
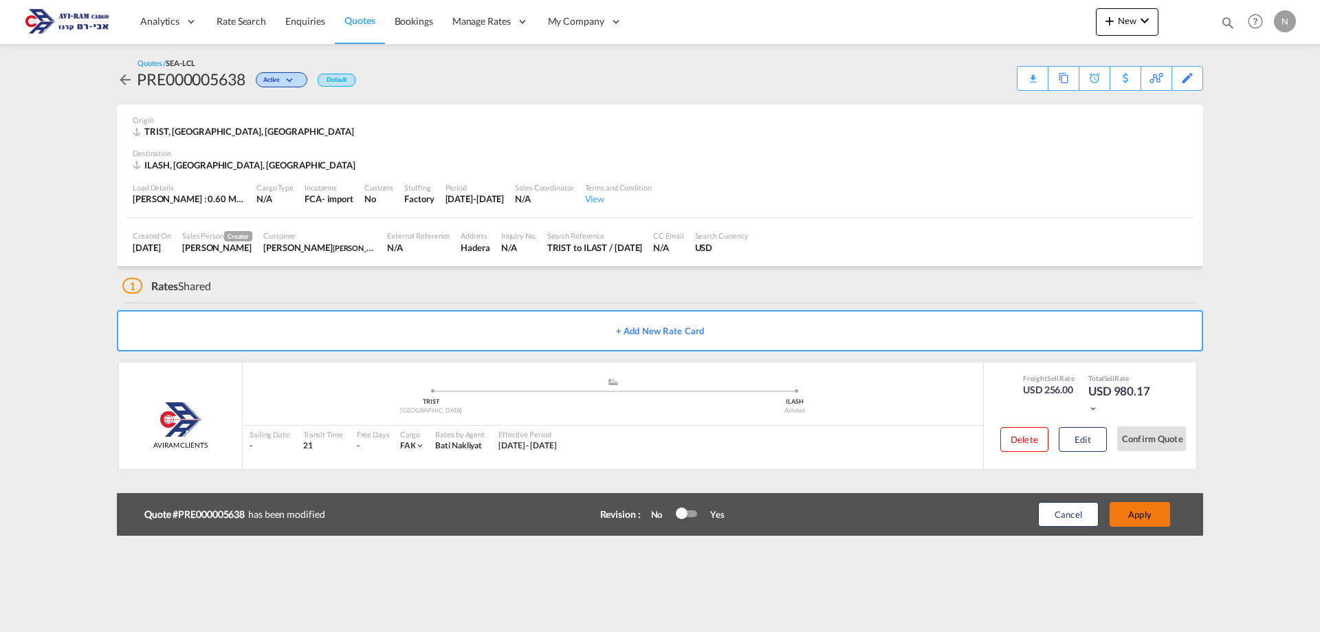
click at [1127, 516] on button "Apply" at bounding box center [1139, 514] width 60 height 25
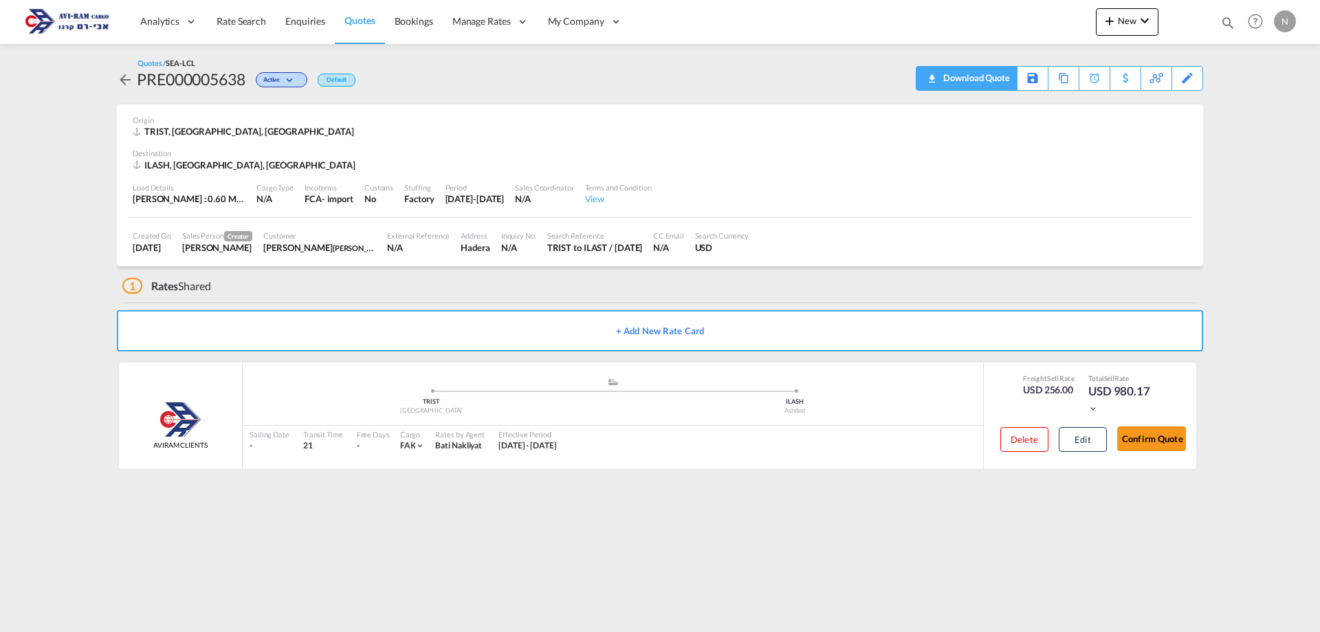
click at [1003, 83] on div "Download Quote" at bounding box center [975, 78] width 70 height 22
